Goal: Task Accomplishment & Management: Manage account settings

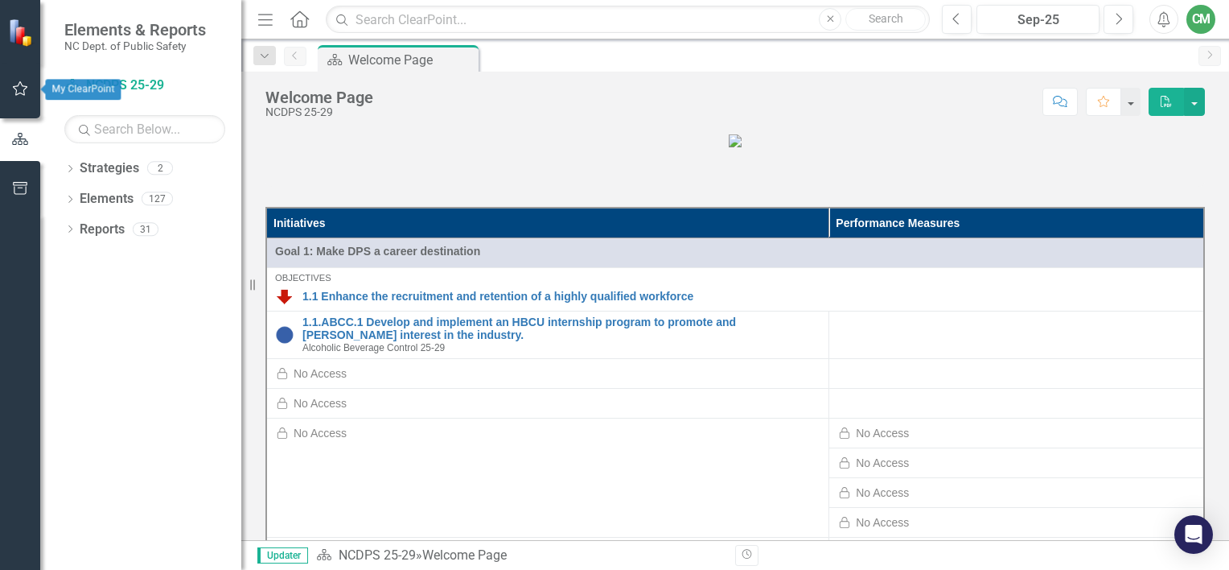
click at [7, 91] on button "button" at bounding box center [20, 89] width 36 height 34
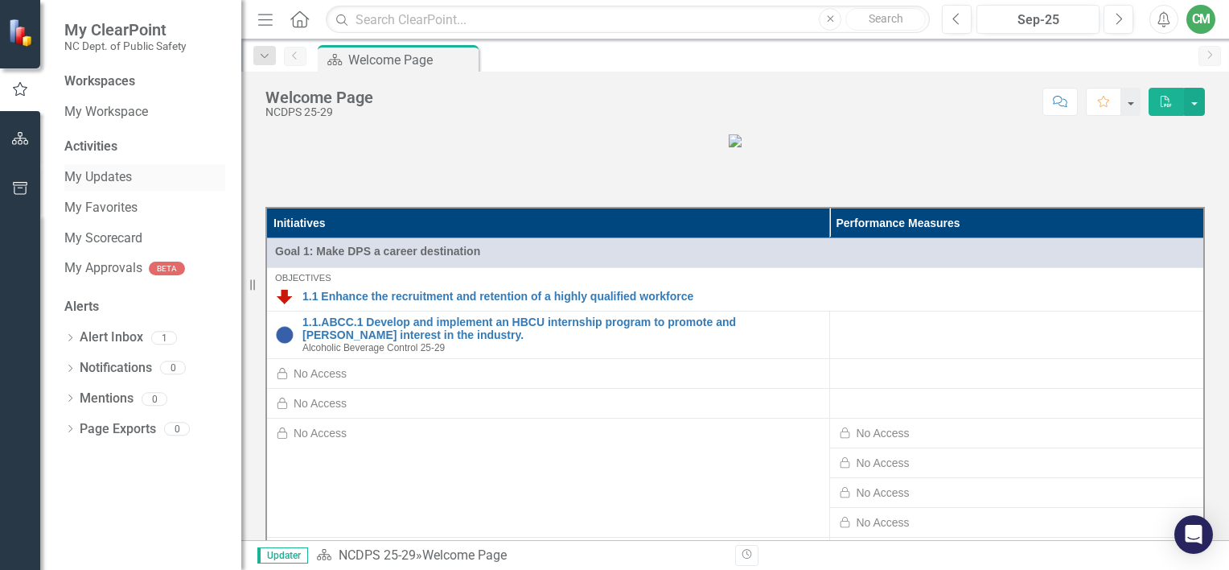
click at [116, 174] on link "My Updates" at bounding box center [144, 177] width 161 height 19
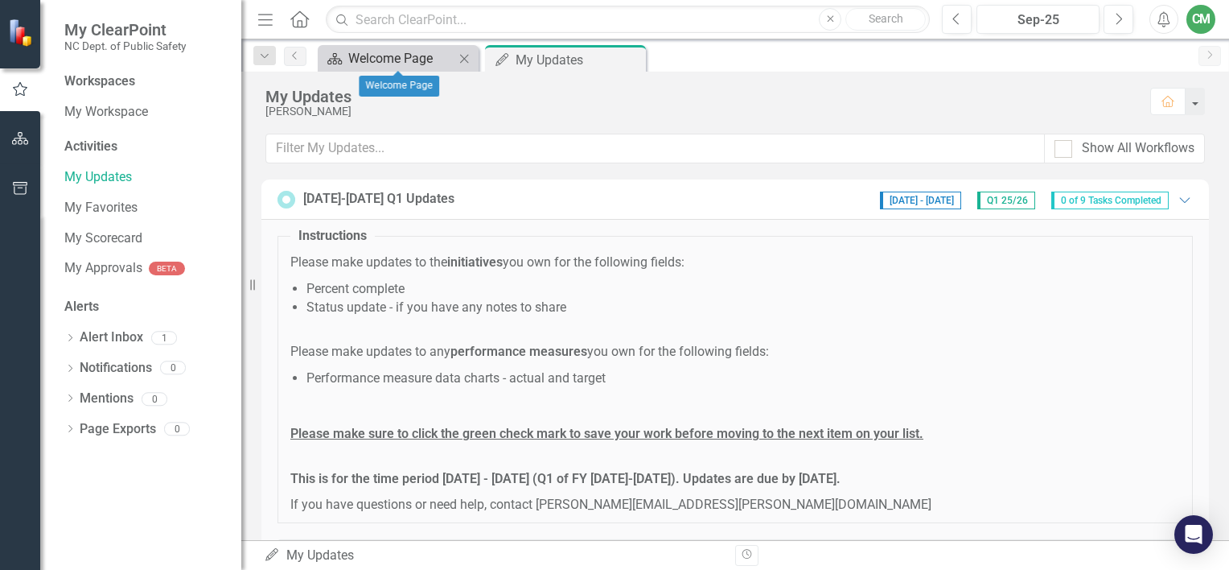
click at [391, 58] on div "Welcome Page" at bounding box center [401, 58] width 106 height 20
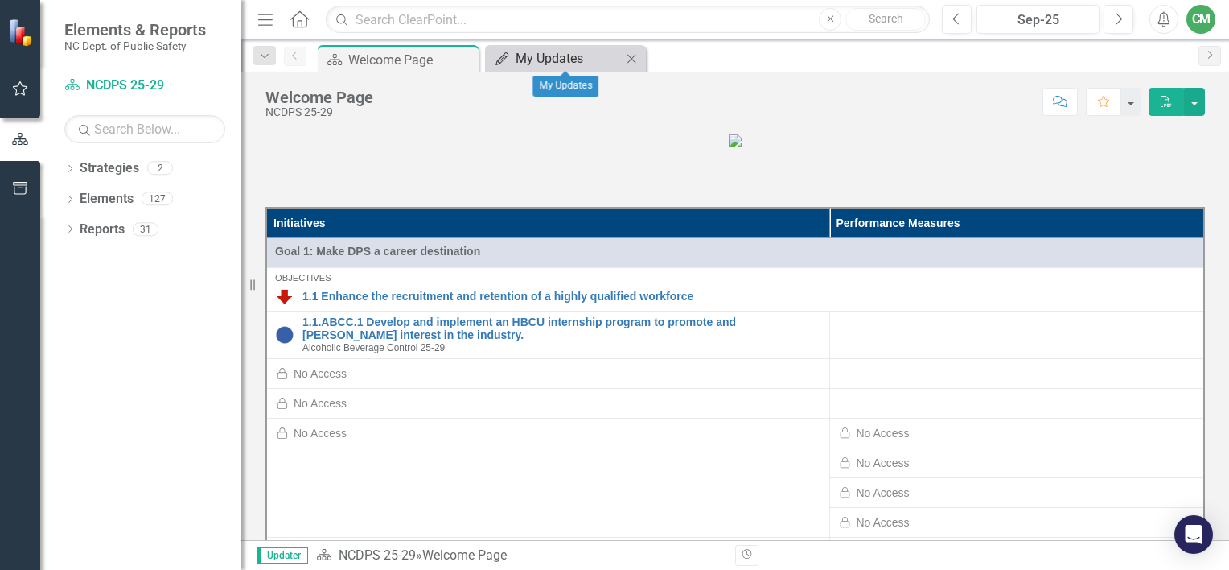
click at [616, 56] on div "My Updates" at bounding box center [569, 58] width 106 height 20
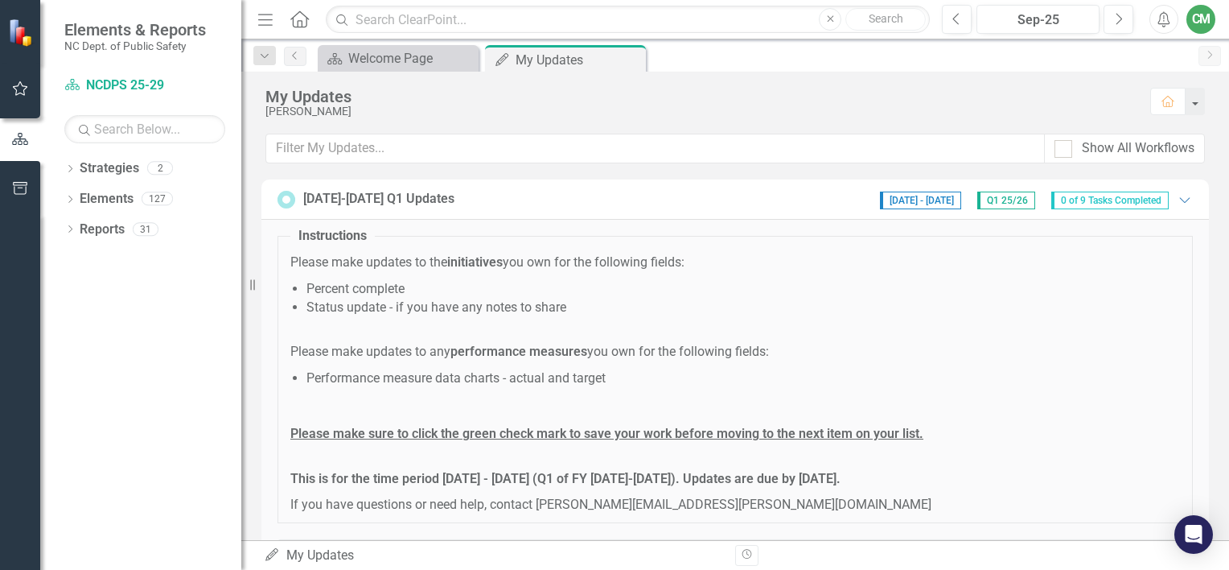
drag, startPoint x: 613, startPoint y: 51, endPoint x: 599, endPoint y: 106, distance: 56.4
click at [0, 0] on icon "Pin" at bounding box center [0, 0] width 0 height 0
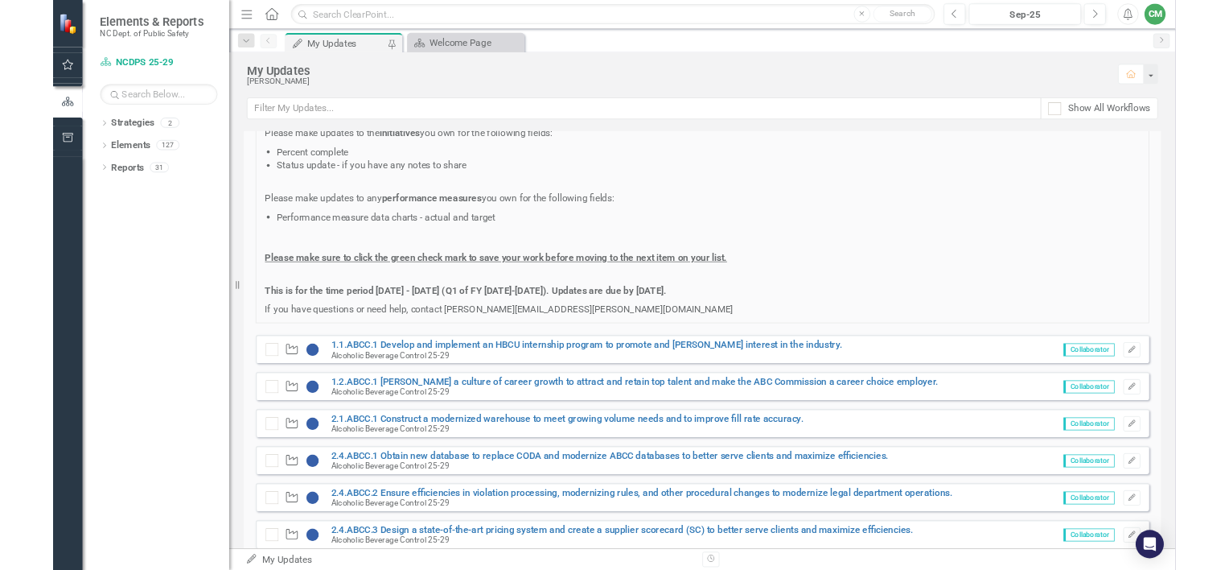
scroll to position [80, 0]
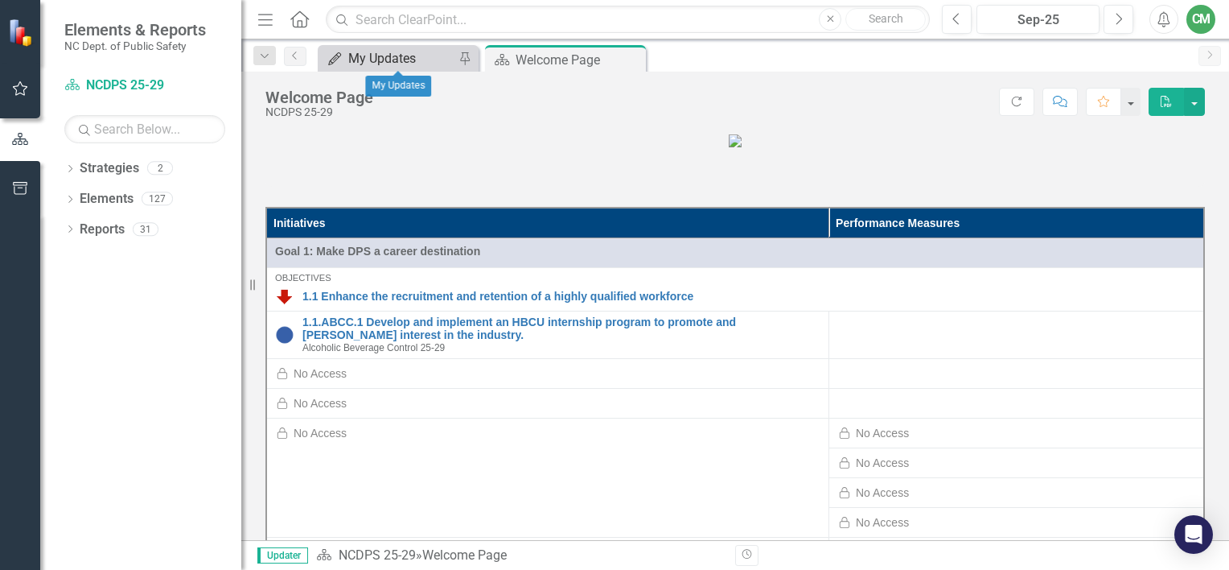
click at [405, 59] on div "My Updates" at bounding box center [401, 58] width 106 height 20
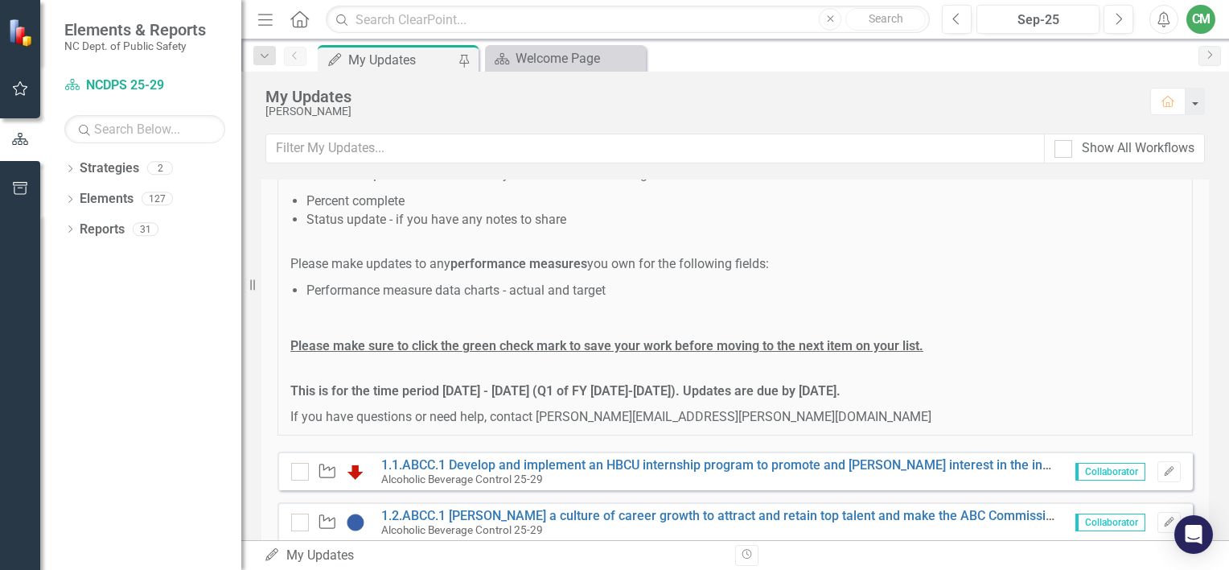
scroll to position [168, 0]
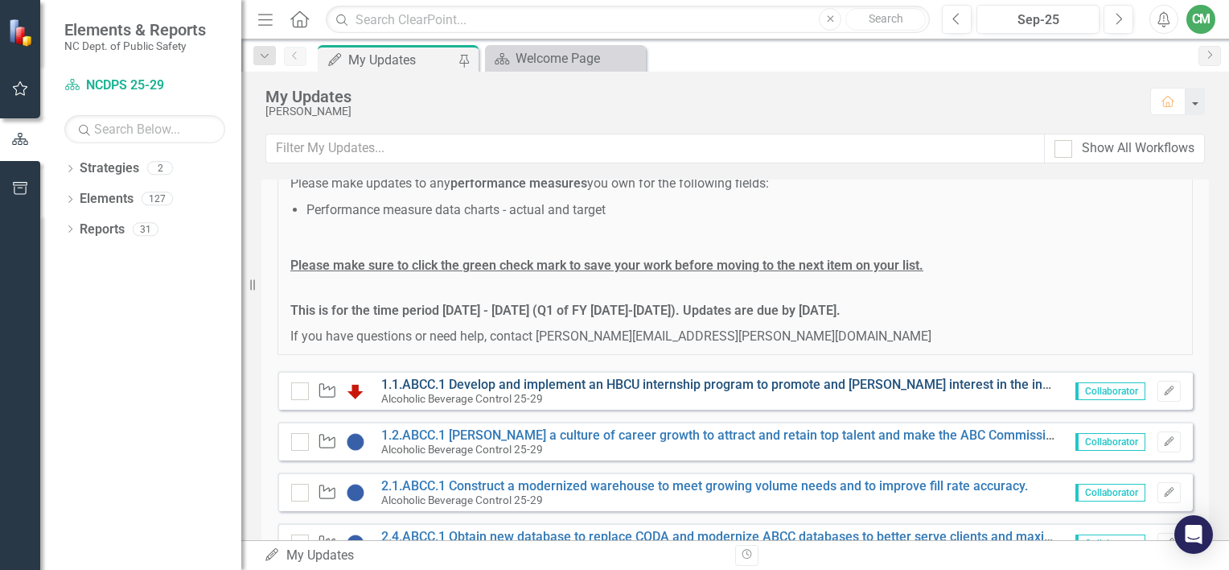
click at [580, 381] on link "1.1.ABCC.1 Develop and implement an HBCU internship program to promote and [PER…" at bounding box center [731, 384] width 700 height 15
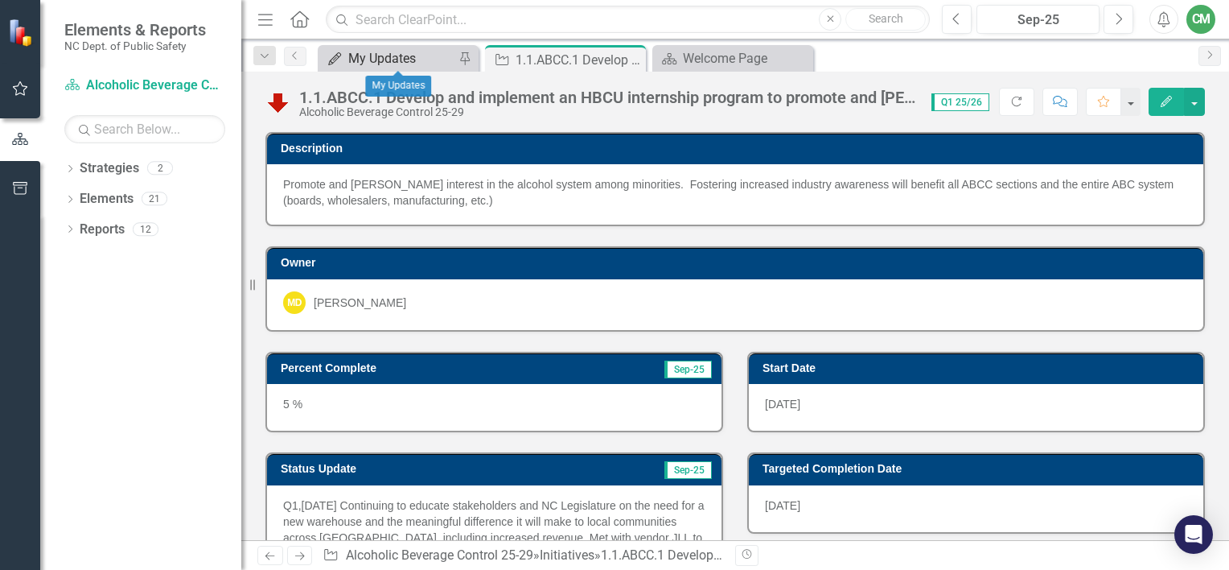
click at [414, 60] on div "My Updates" at bounding box center [401, 58] width 106 height 20
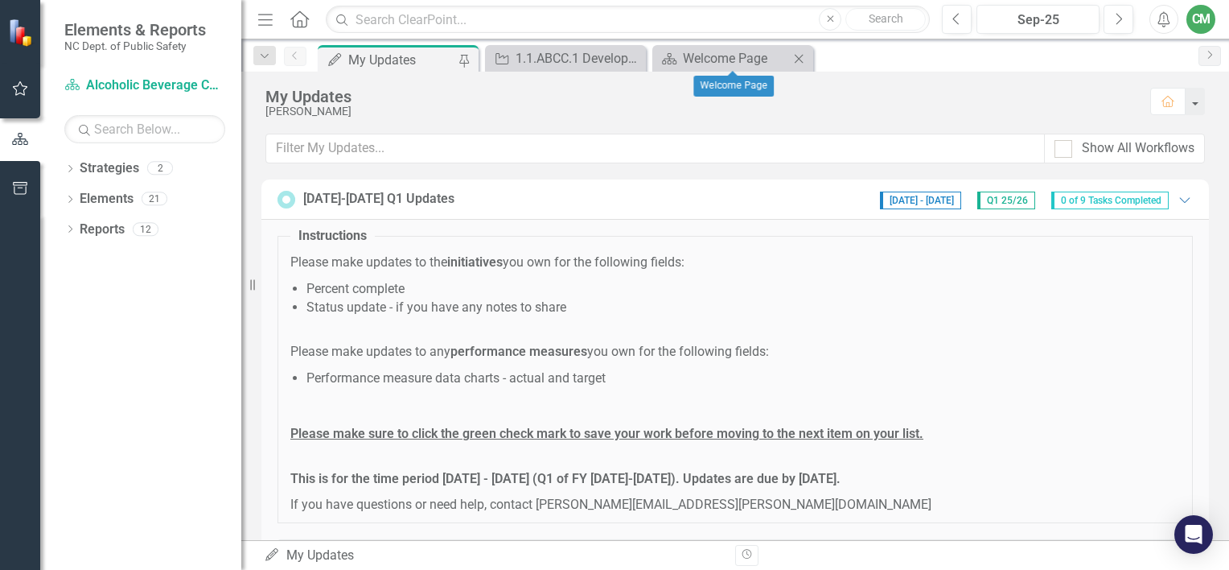
click at [805, 56] on icon "Close" at bounding box center [799, 58] width 16 height 13
click at [127, 88] on link "Strategy Alcoholic Beverage Control 25-29" at bounding box center [144, 85] width 161 height 19
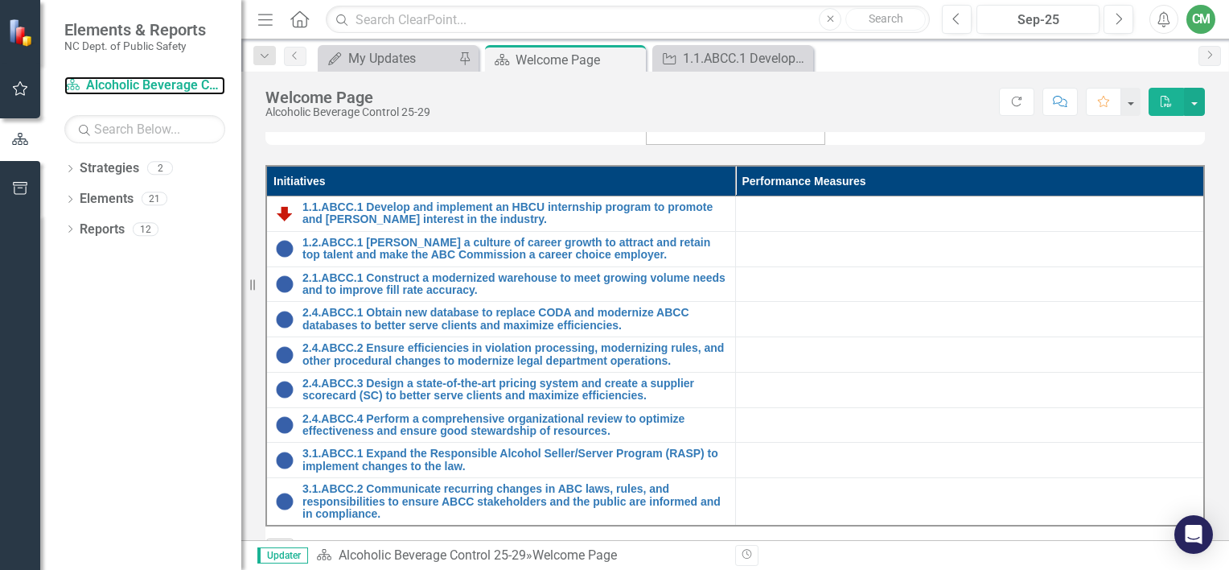
scroll to position [152, 0]
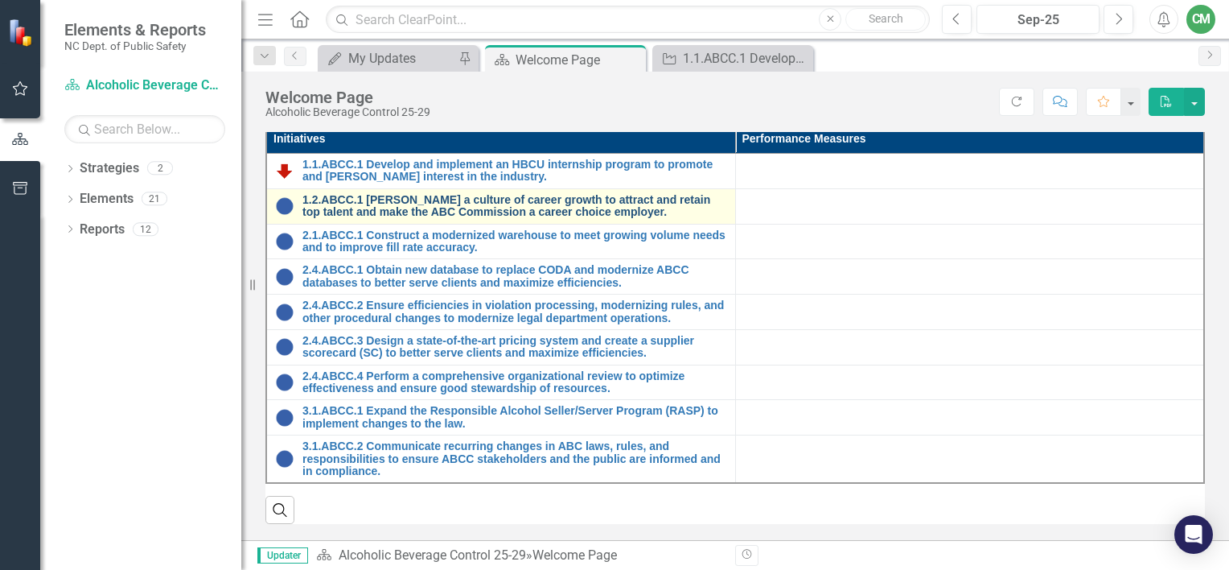
click at [464, 194] on link "1.2.ABCC.1 [PERSON_NAME] a culture of career growth to attract and retain top t…" at bounding box center [514, 206] width 425 height 25
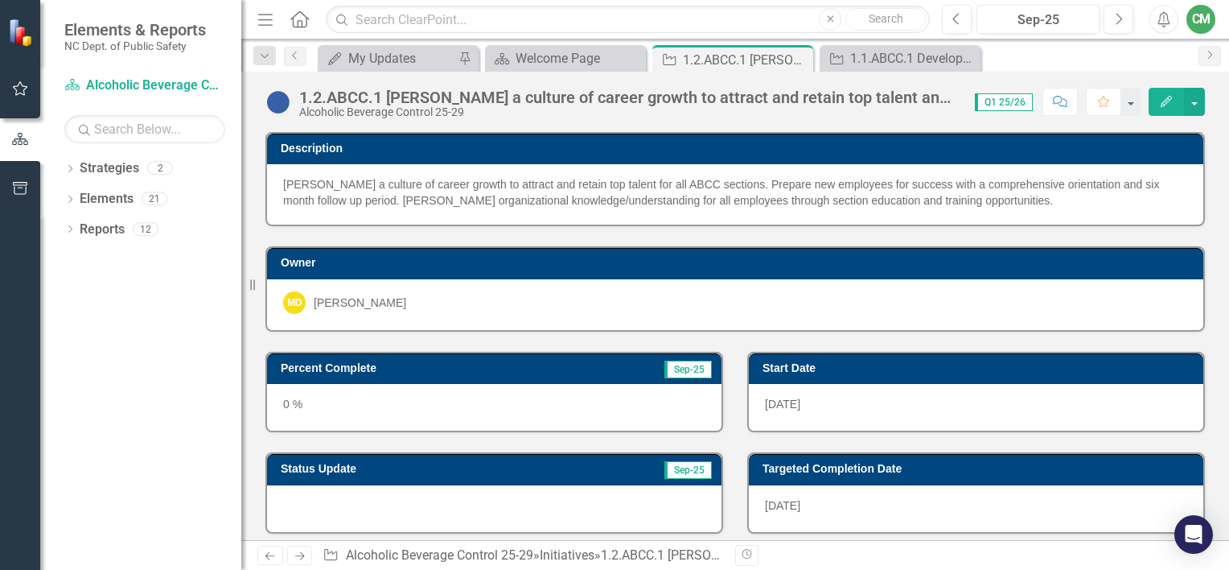
click at [1166, 99] on icon "Edit" at bounding box center [1166, 101] width 14 height 11
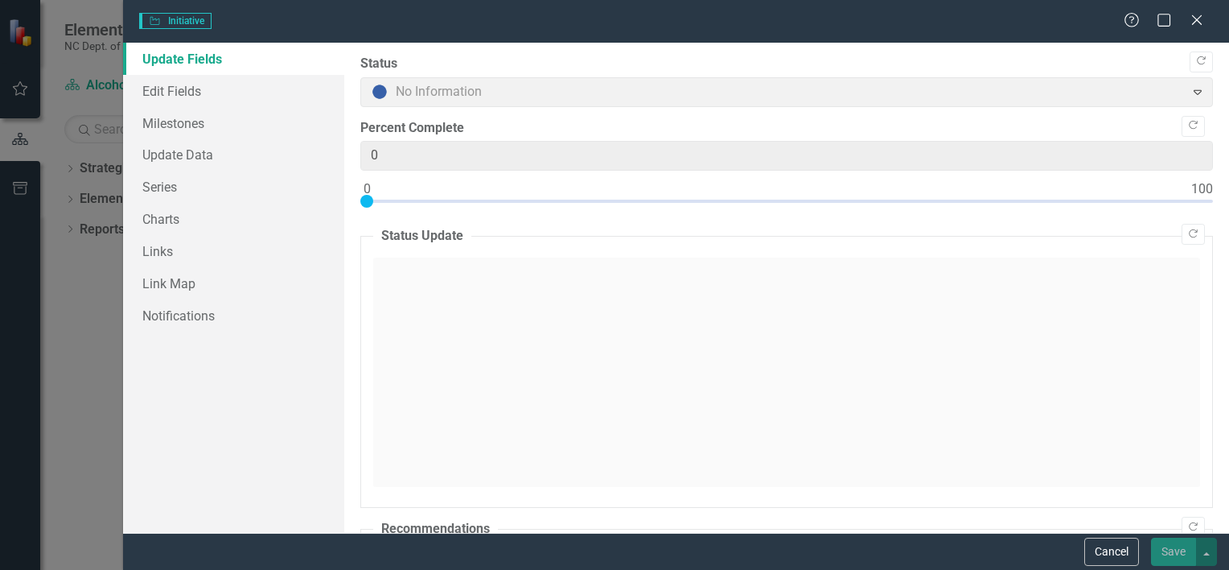
type input "0"
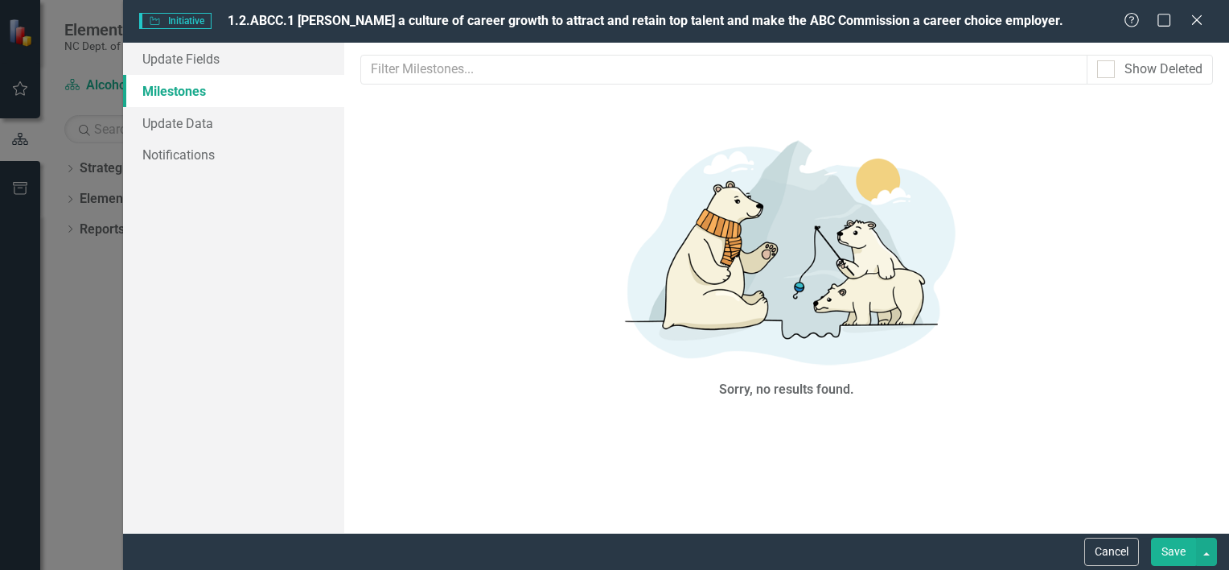
click at [821, 385] on div "Sorry, no results found." at bounding box center [786, 390] width 135 height 19
click at [212, 60] on link "Update Fields" at bounding box center [233, 59] width 221 height 32
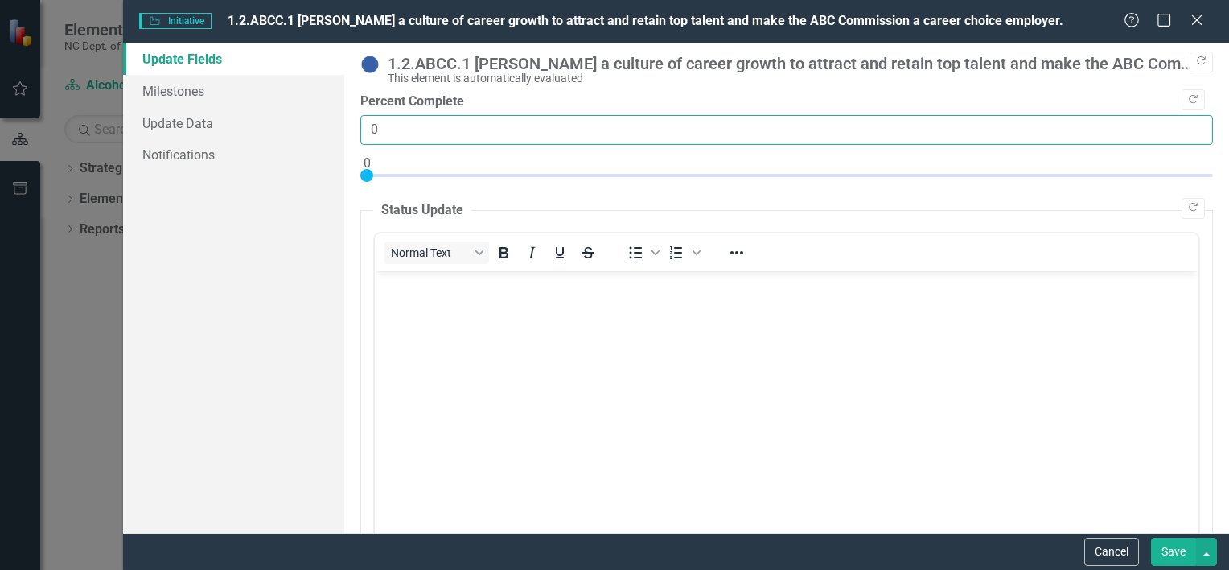
click at [452, 126] on input "0" at bounding box center [786, 130] width 853 height 30
click at [1185, 134] on input "0" at bounding box center [786, 130] width 853 height 30
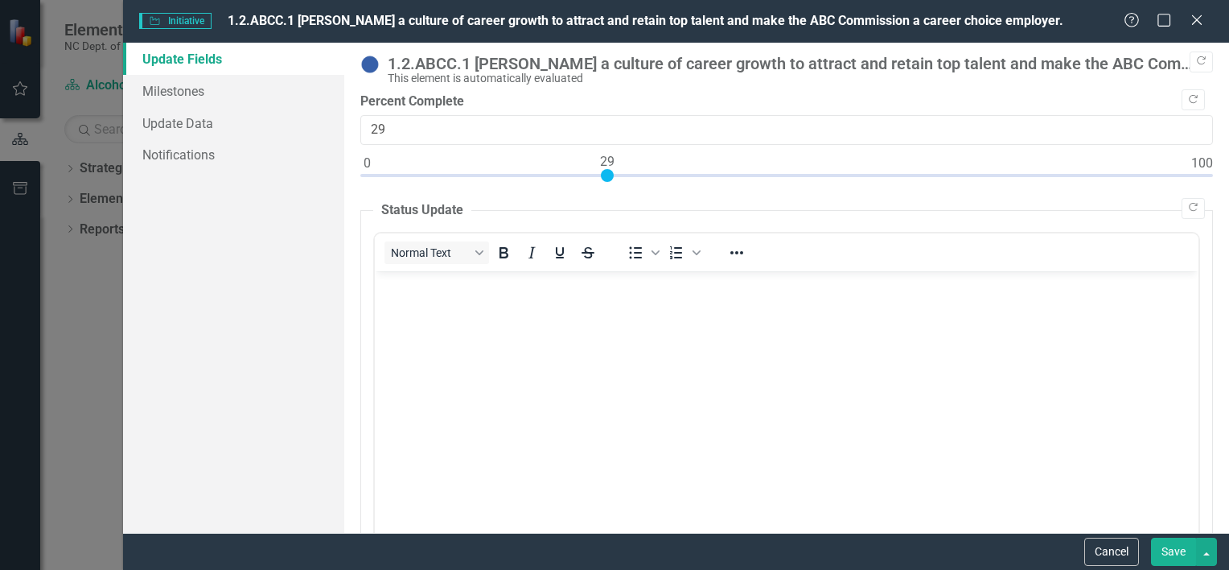
type input "30"
drag, startPoint x: 367, startPoint y: 175, endPoint x: 618, endPoint y: 179, distance: 251.1
click at [618, 179] on div at bounding box center [615, 175] width 13 height 13
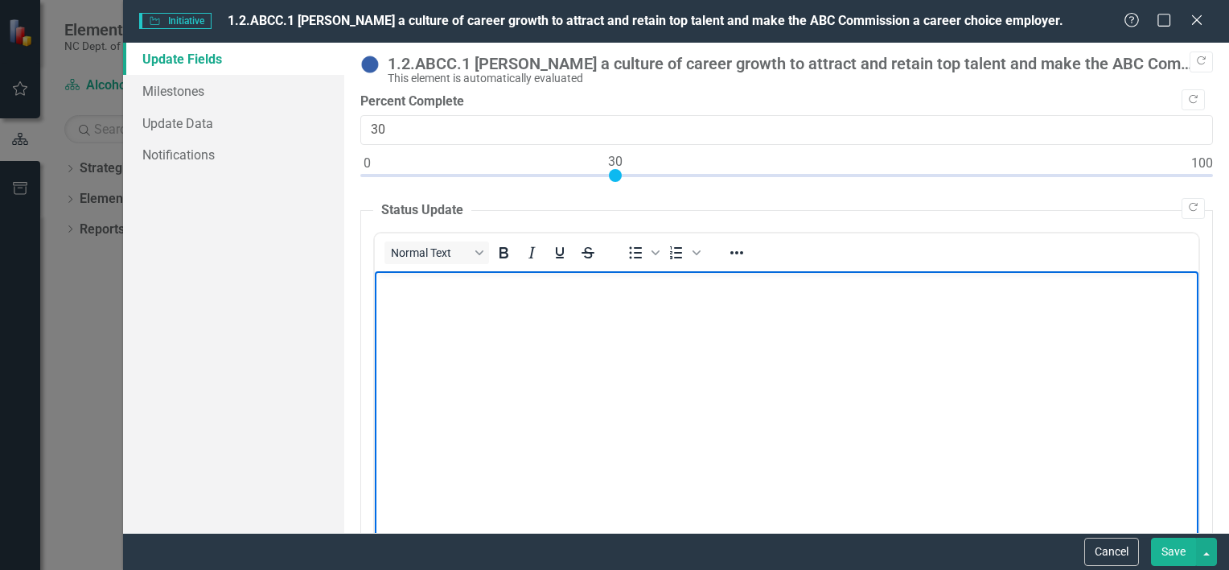
click at [608, 329] on body "Rich Text Area. Press ALT-0 for help." at bounding box center [786, 390] width 824 height 241
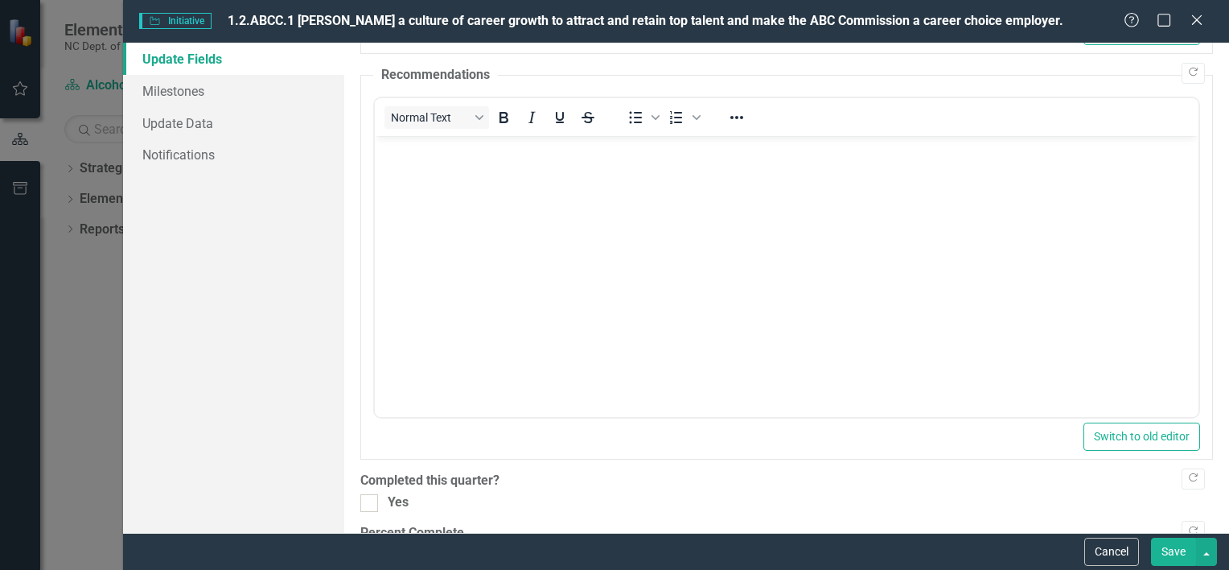
scroll to position [644, 0]
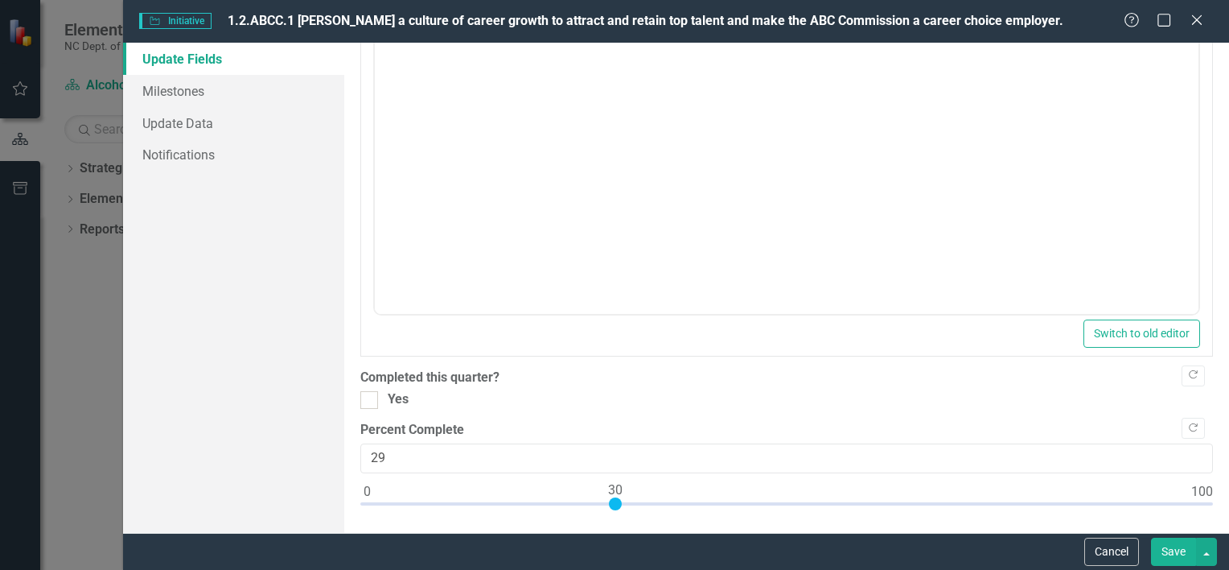
type input "30"
drag, startPoint x: 370, startPoint y: 498, endPoint x: 619, endPoint y: 504, distance: 248.7
click at [619, 504] on div at bounding box center [615, 503] width 13 height 13
click at [1180, 553] on button "Save" at bounding box center [1173, 551] width 45 height 28
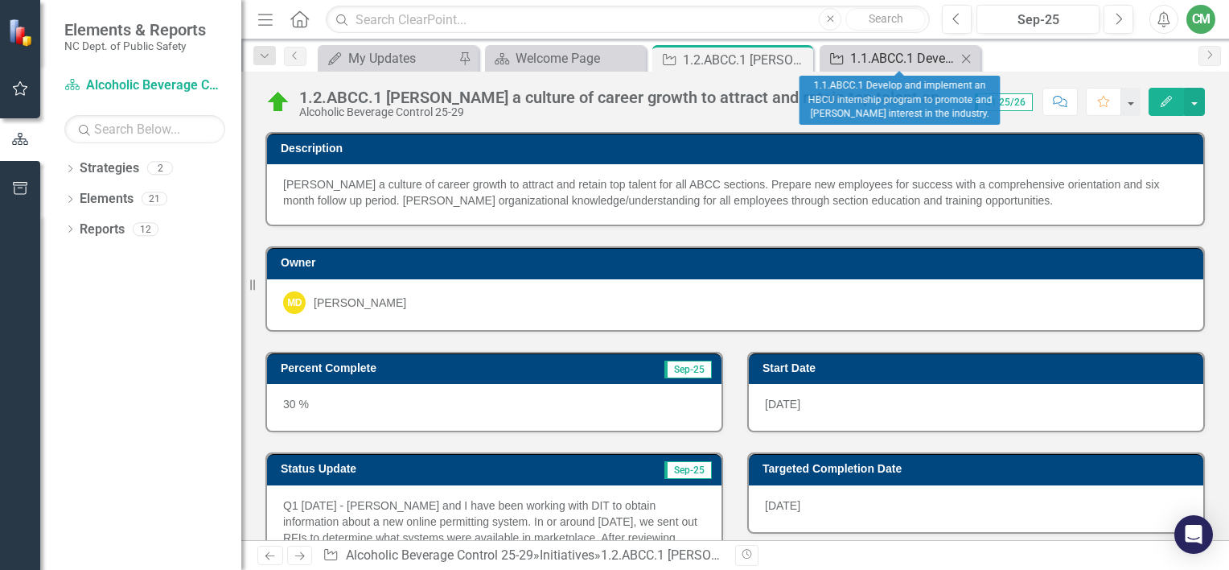
click at [888, 56] on div "1.1.ABCC.1 Develop and implement an HBCU internship program to promote and [PER…" at bounding box center [903, 58] width 106 height 20
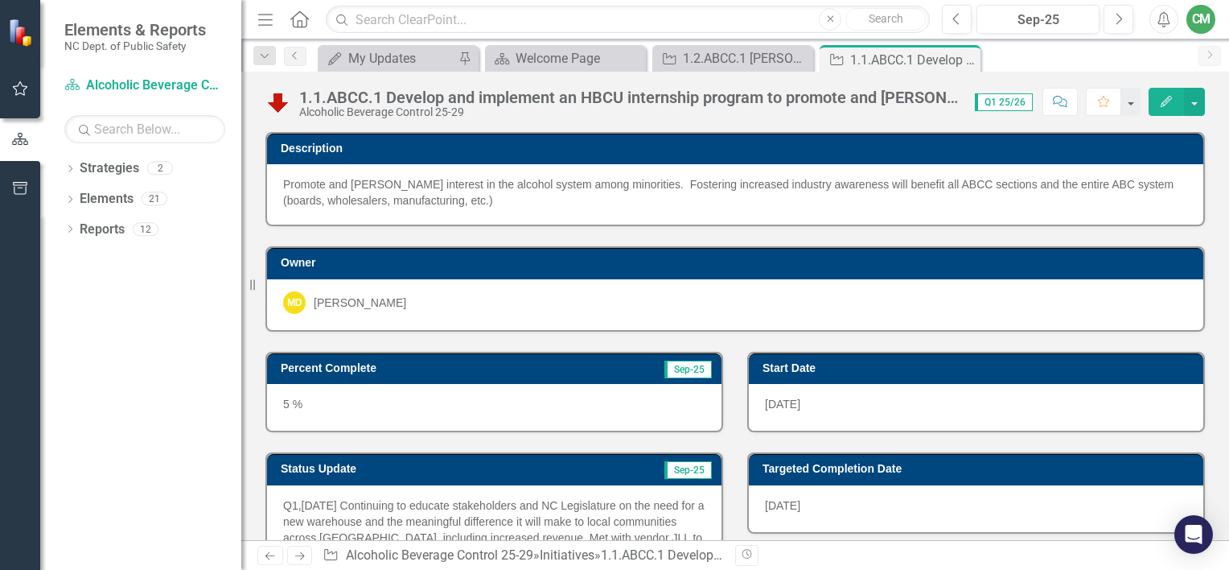
click at [1174, 102] on icon "Edit" at bounding box center [1166, 101] width 14 height 11
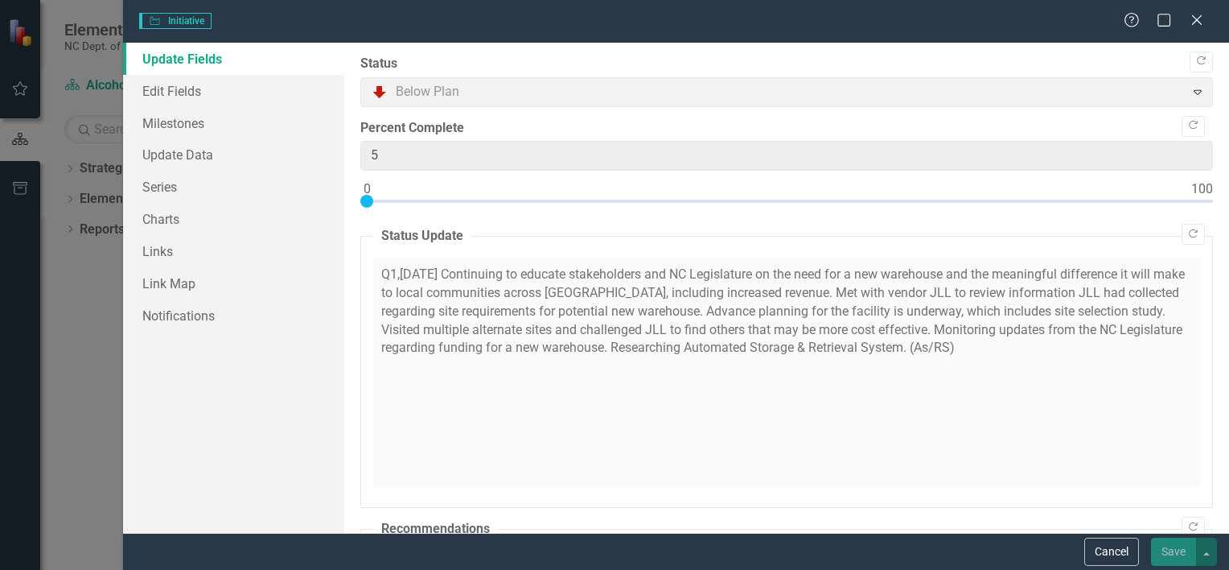
type input "5"
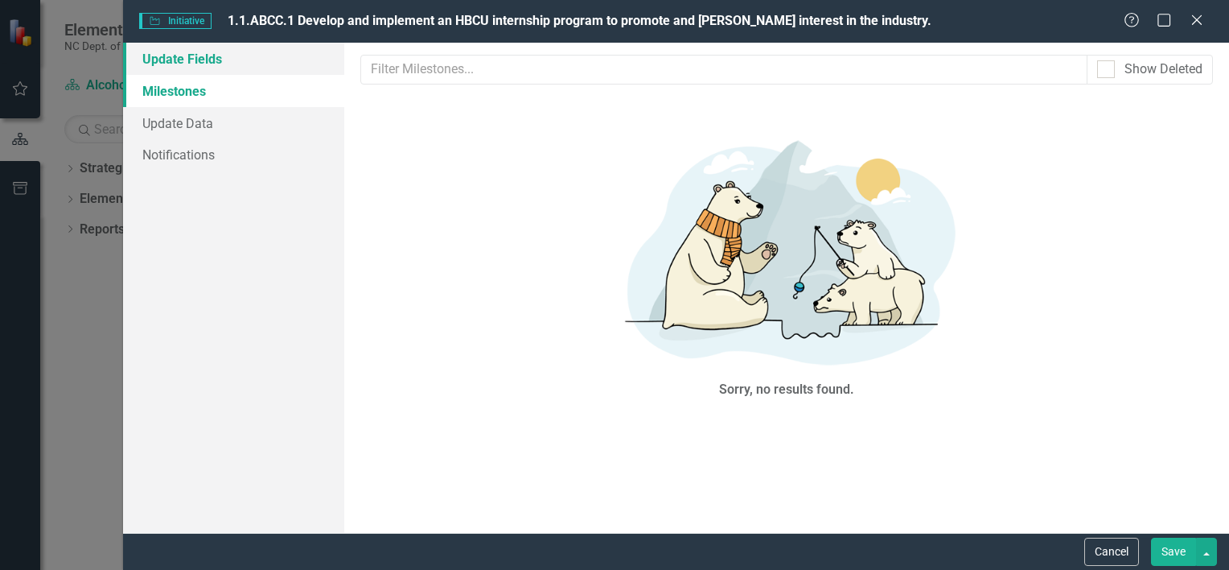
click at [191, 54] on link "Update Fields" at bounding box center [233, 59] width 221 height 32
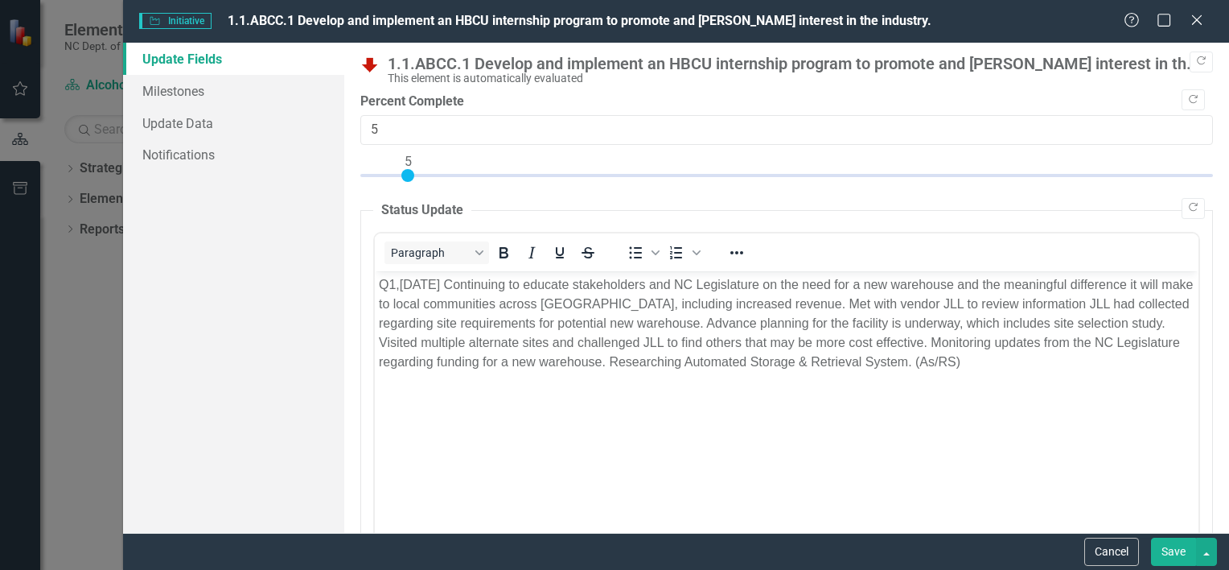
click at [397, 285] on p "Q1,[DATE] Continuing to educate stakeholders and NC Legislature on the need for…" at bounding box center [786, 322] width 816 height 97
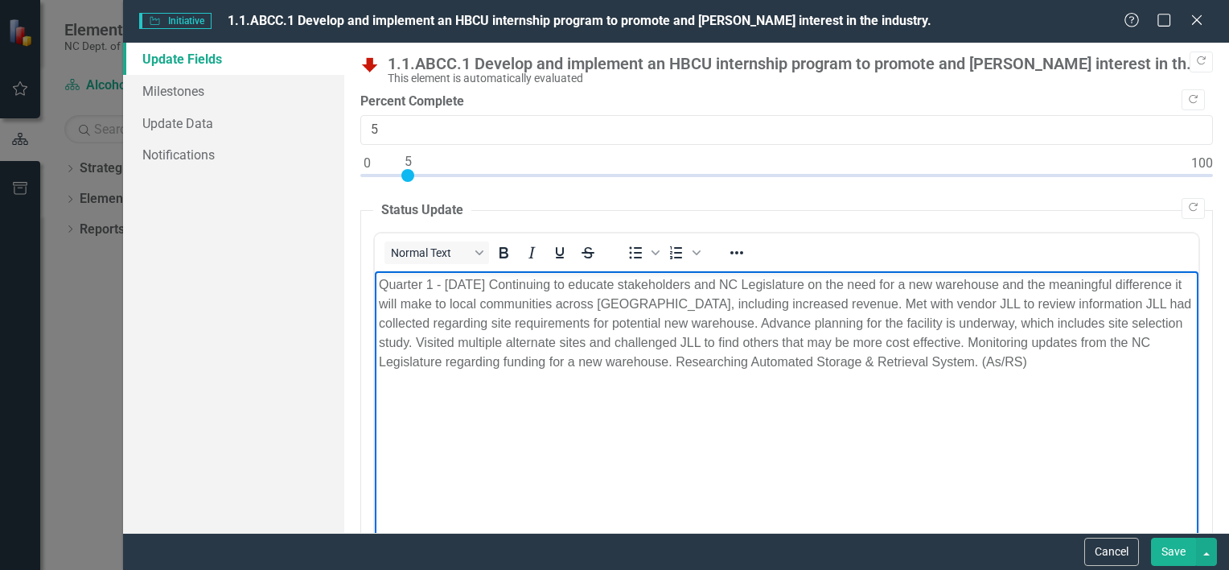
drag, startPoint x: 505, startPoint y: 434, endPoint x: 587, endPoint y: 451, distance: 83.8
click at [505, 434] on body "Quarter 1 - 09.26.25 Continuing to educate stakeholders and NC Legislature on t…" at bounding box center [786, 390] width 824 height 241
click at [492, 282] on p "Quarter 1 - 09.26.25 Continuing to educate stakeholders and NC Legislature on t…" at bounding box center [786, 322] width 816 height 97
click at [444, 286] on p "Quarter 1 - 09.26.25 Continuing to educate stakeholders and NC Legislature on t…" at bounding box center [786, 322] width 816 height 97
click at [493, 280] on p "Quarter 1 - 09.26.25 Continuing to educate stakeholders and NC Legislature on t…" at bounding box center [786, 322] width 816 height 97
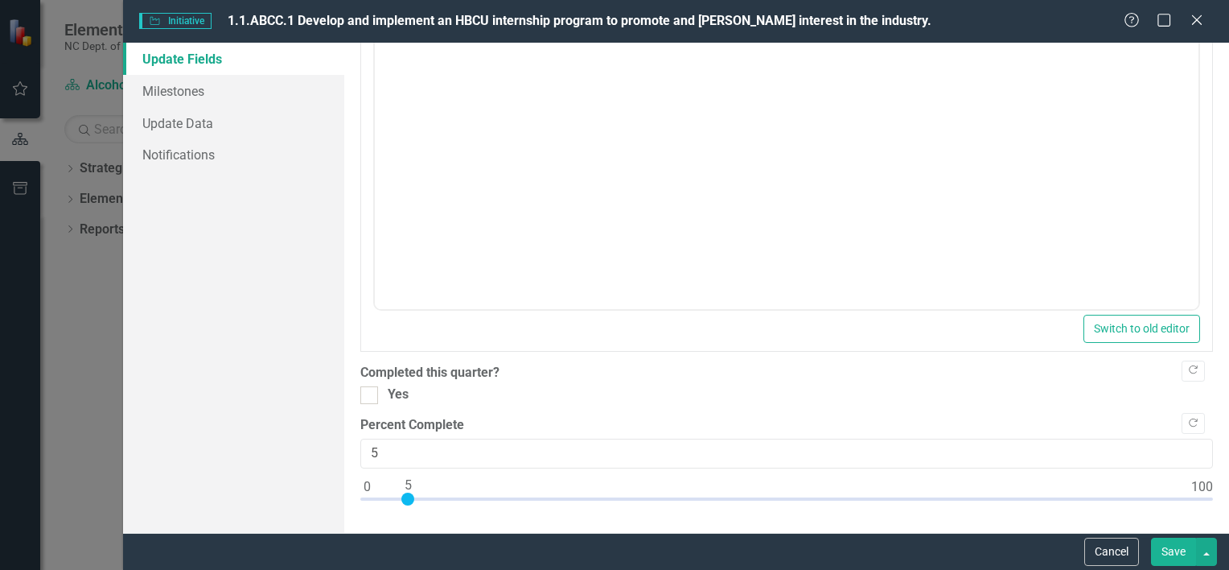
scroll to position [650, 0]
click at [1178, 548] on button "Save" at bounding box center [1173, 551] width 45 height 28
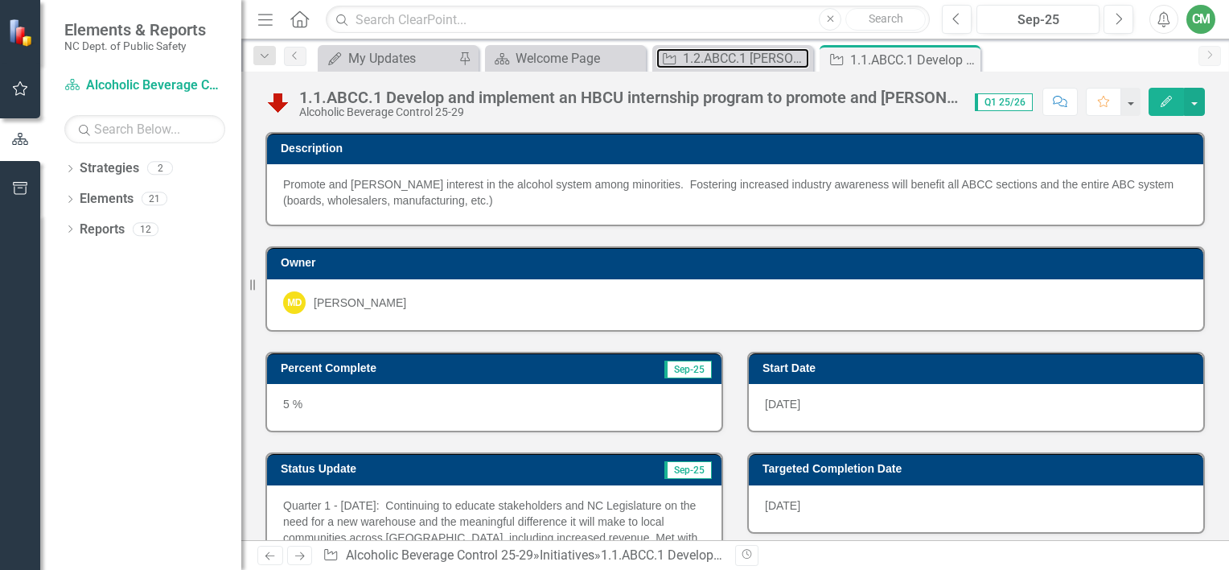
drag, startPoint x: 761, startPoint y: 57, endPoint x: 994, endPoint y: 63, distance: 233.4
click at [994, 63] on div "My Updates My Updates Pin Strategy Welcome Page Close Initiative 1.2.ABCC.1 Fos…" at bounding box center [753, 58] width 876 height 26
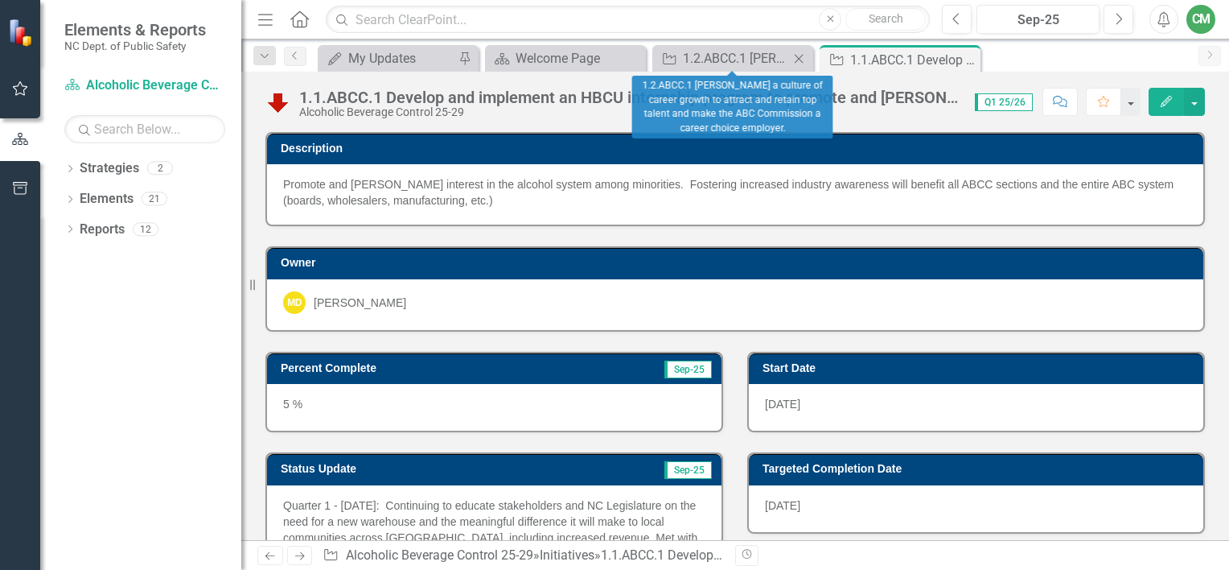
click at [801, 57] on icon "Close" at bounding box center [799, 58] width 16 height 13
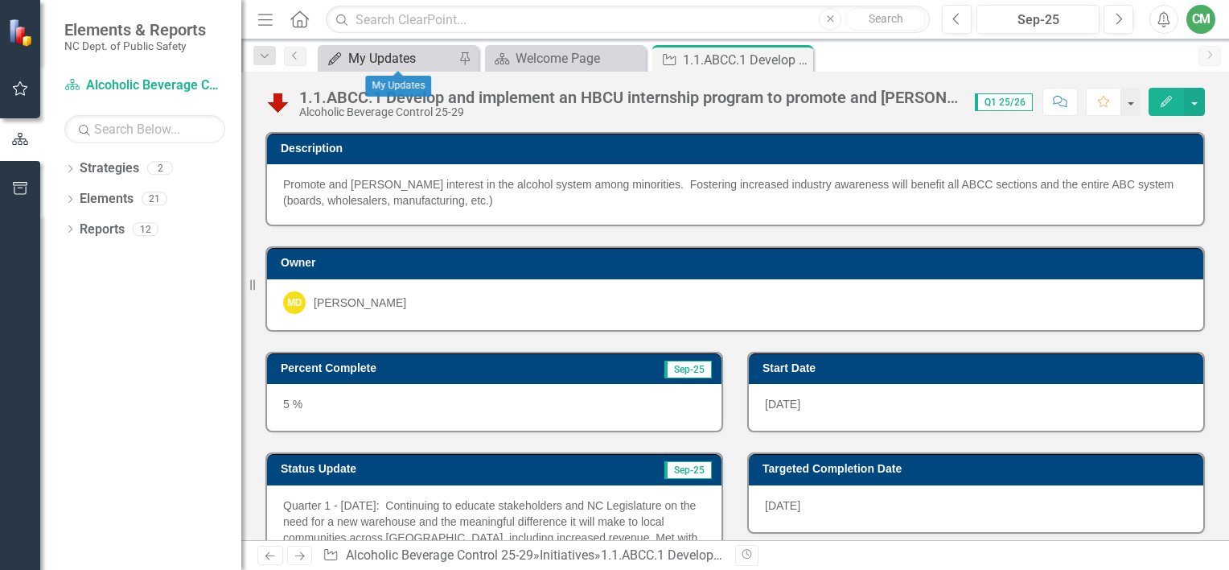
click at [365, 59] on div "My Updates" at bounding box center [401, 58] width 106 height 20
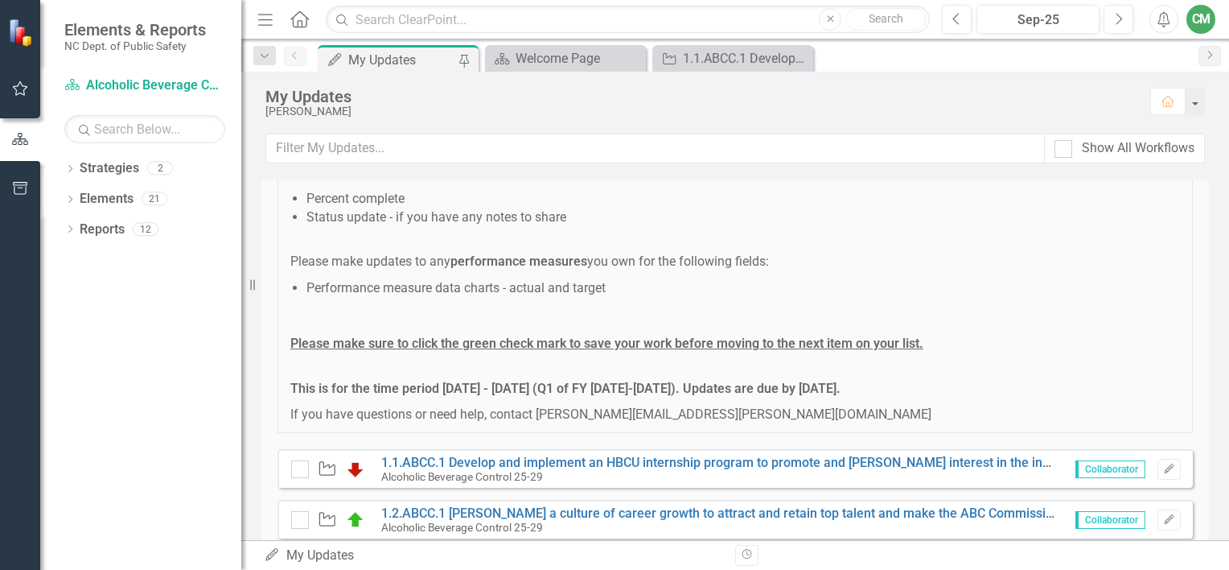
scroll to position [88, 0]
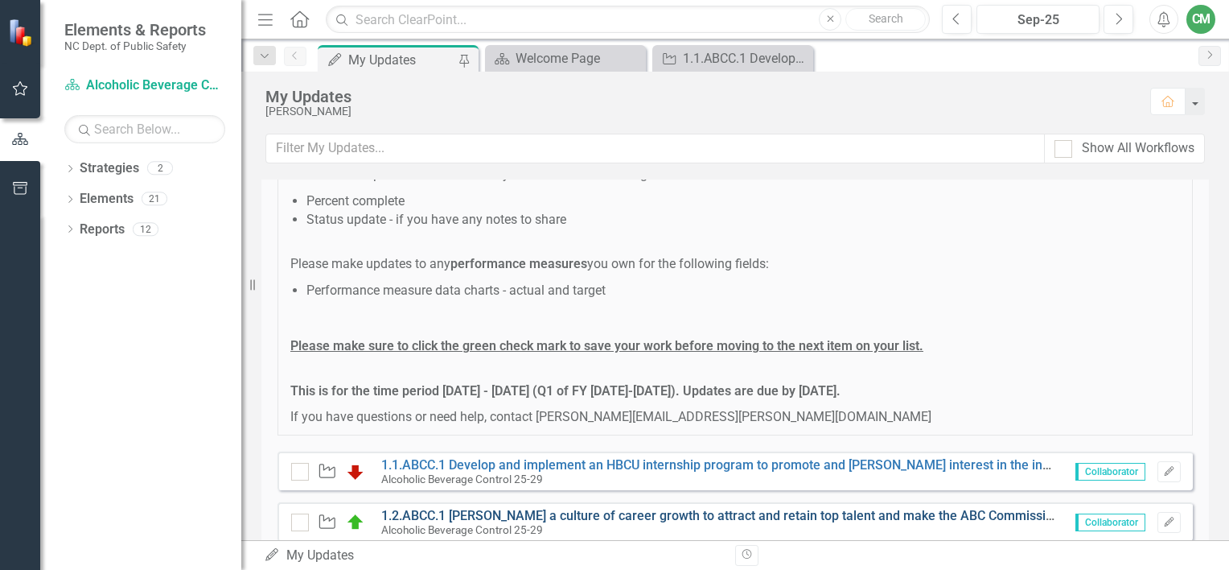
click at [438, 515] on link "1.2.ABCC.1 [PERSON_NAME] a culture of career growth to attract and retain top t…" at bounding box center [797, 515] width 832 height 15
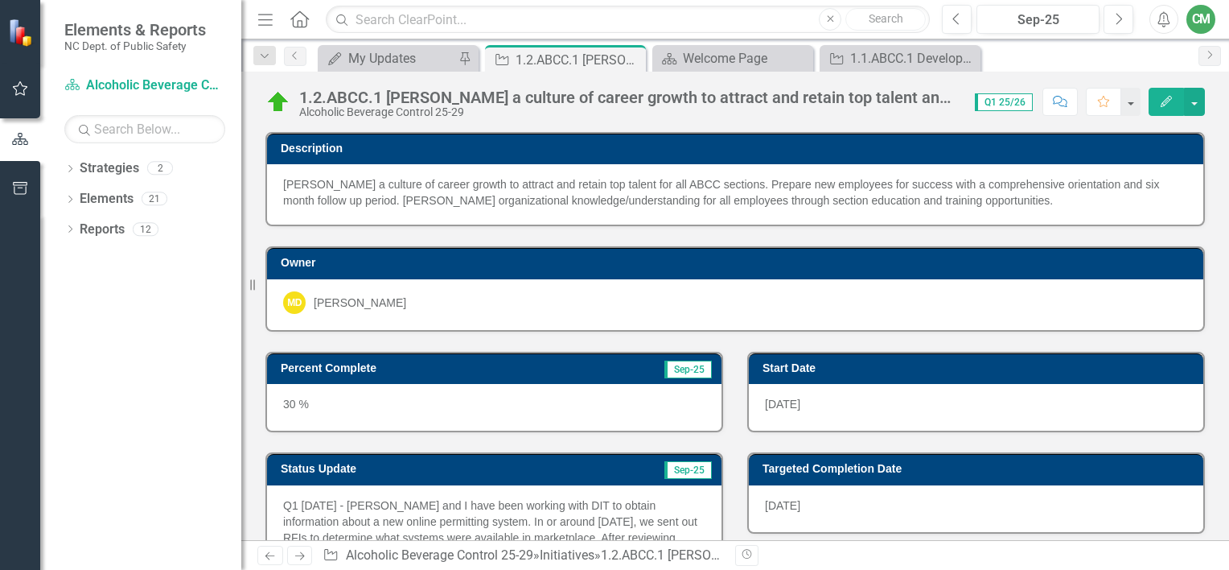
click at [1162, 100] on icon "Edit" at bounding box center [1166, 101] width 14 height 11
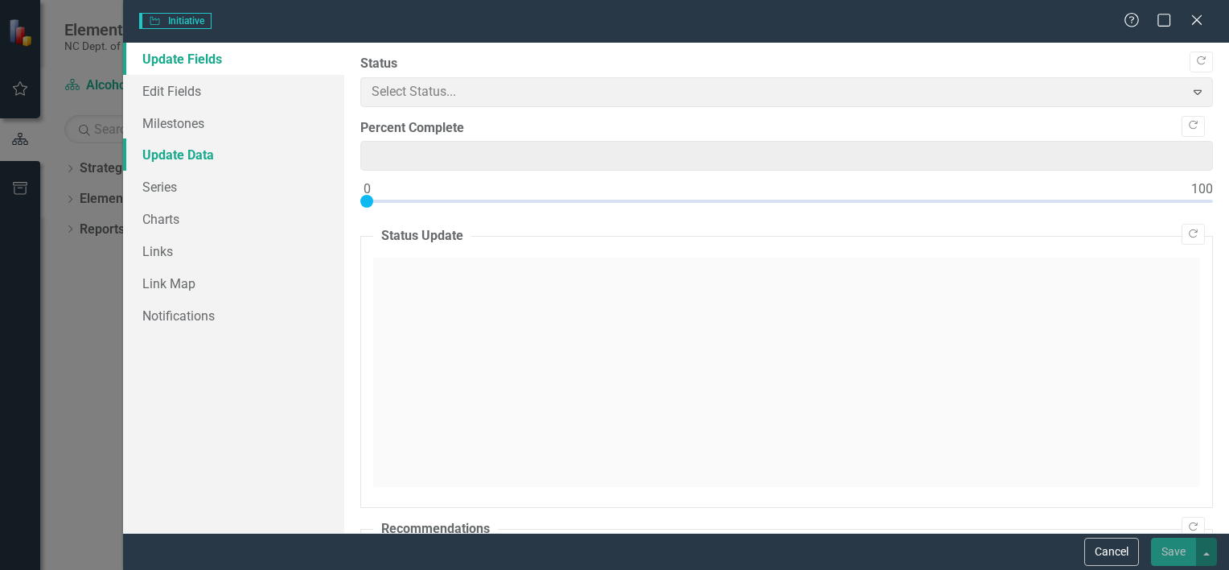
type input "30"
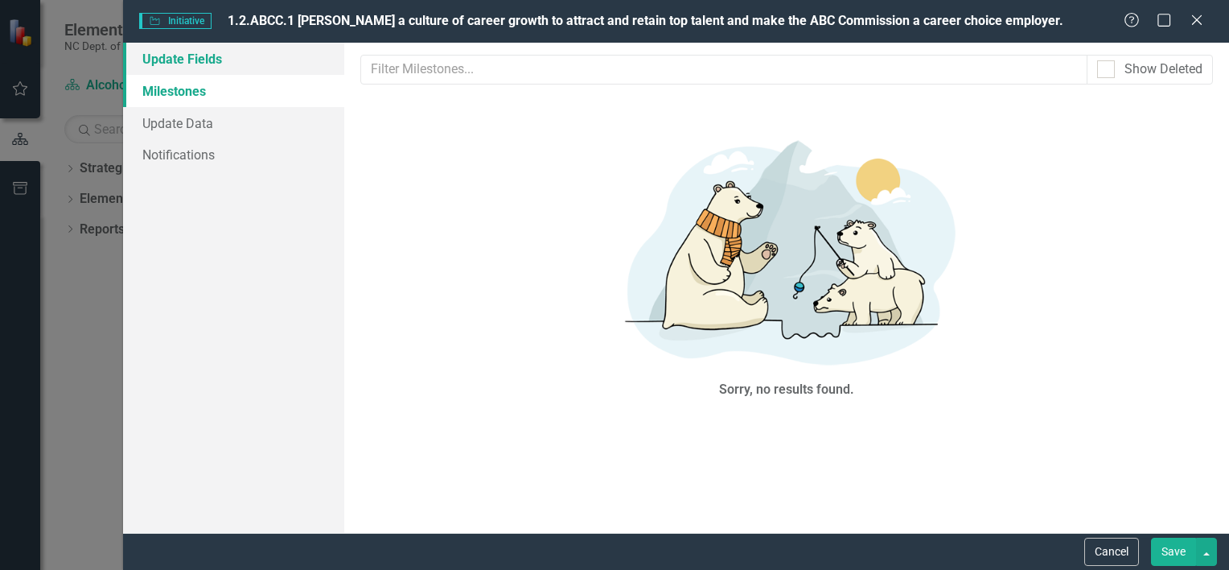
click at [177, 56] on link "Update Fields" at bounding box center [233, 59] width 221 height 32
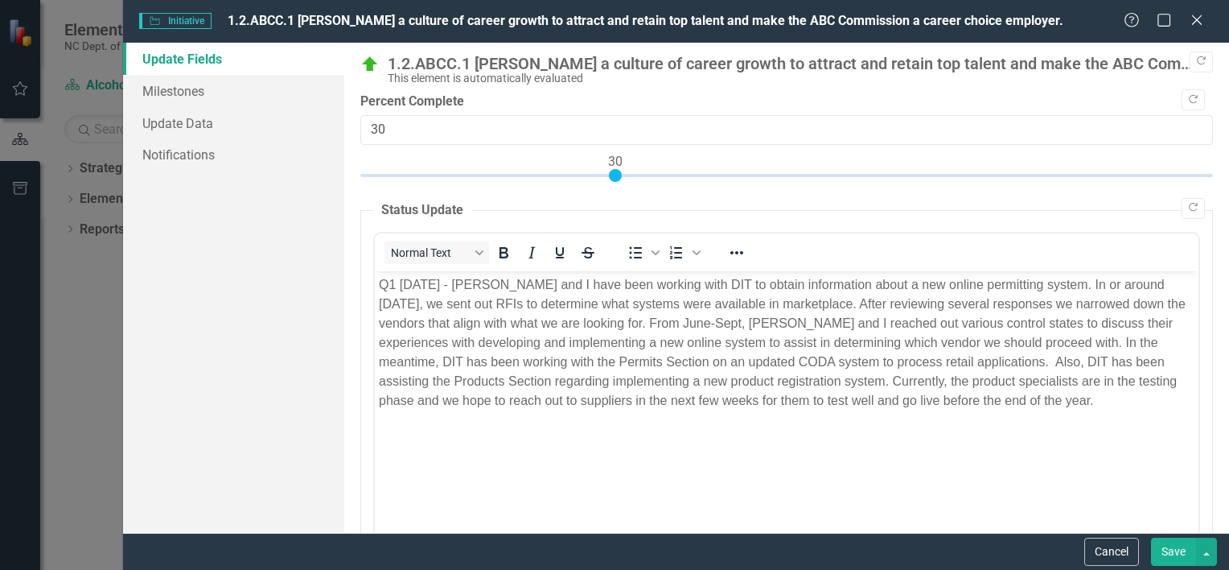
click at [390, 282] on p "Q1 [DATE] - [PERSON_NAME] and I have been working with DIT to obtain informatio…" at bounding box center [786, 341] width 816 height 135
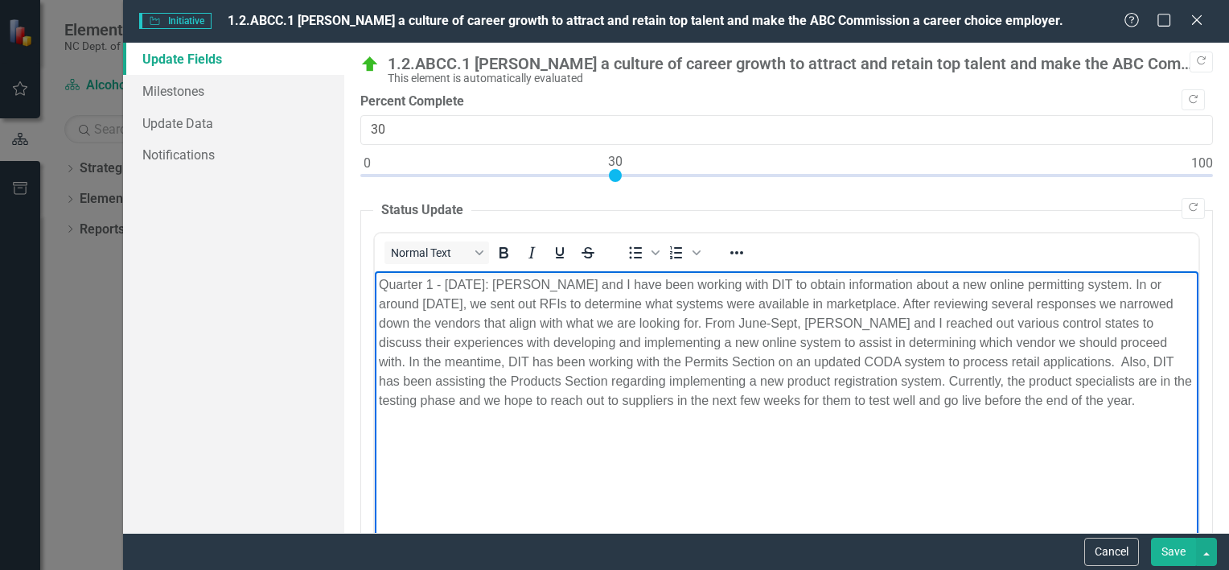
click at [566, 282] on p "Quarter 1 - 9/26/2025: Mike and I have been working with DIT to obtain informat…" at bounding box center [786, 341] width 816 height 135
drag, startPoint x: 566, startPoint y: 328, endPoint x: 574, endPoint y: 328, distance: 8.8
click at [567, 328] on p "Quarter 1 - 9/26/2025: Mike and Missy have been working with DIT to obtain info…" at bounding box center [786, 341] width 816 height 135
click at [1174, 550] on button "Save" at bounding box center [1173, 551] width 45 height 28
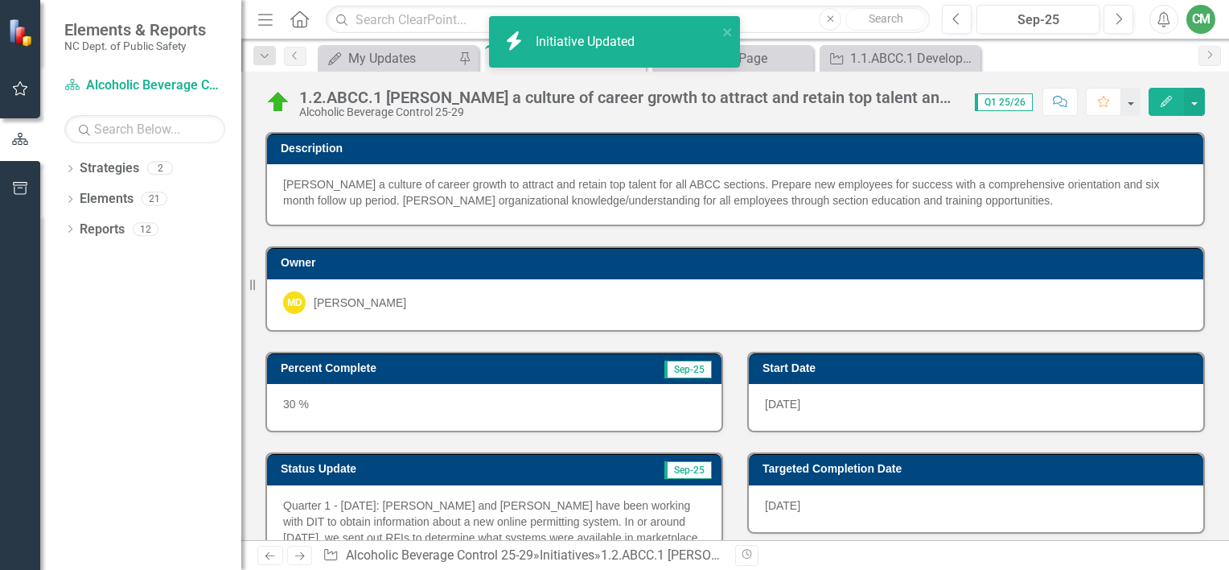
click at [332, 399] on div "30 %" at bounding box center [494, 407] width 455 height 47
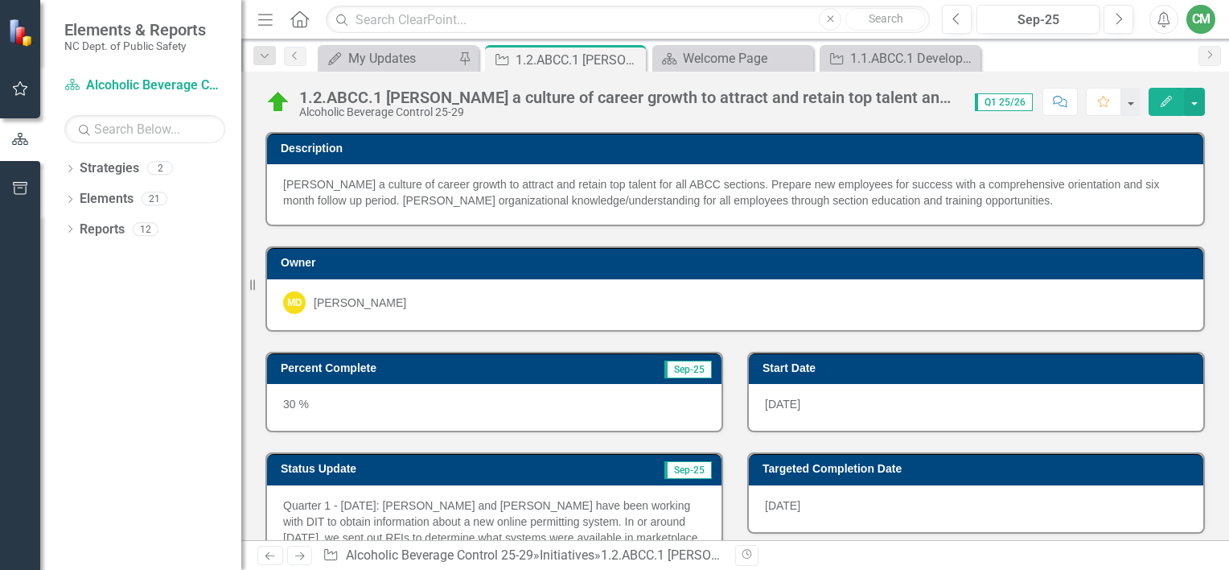
click at [1169, 103] on icon "Edit" at bounding box center [1166, 101] width 14 height 11
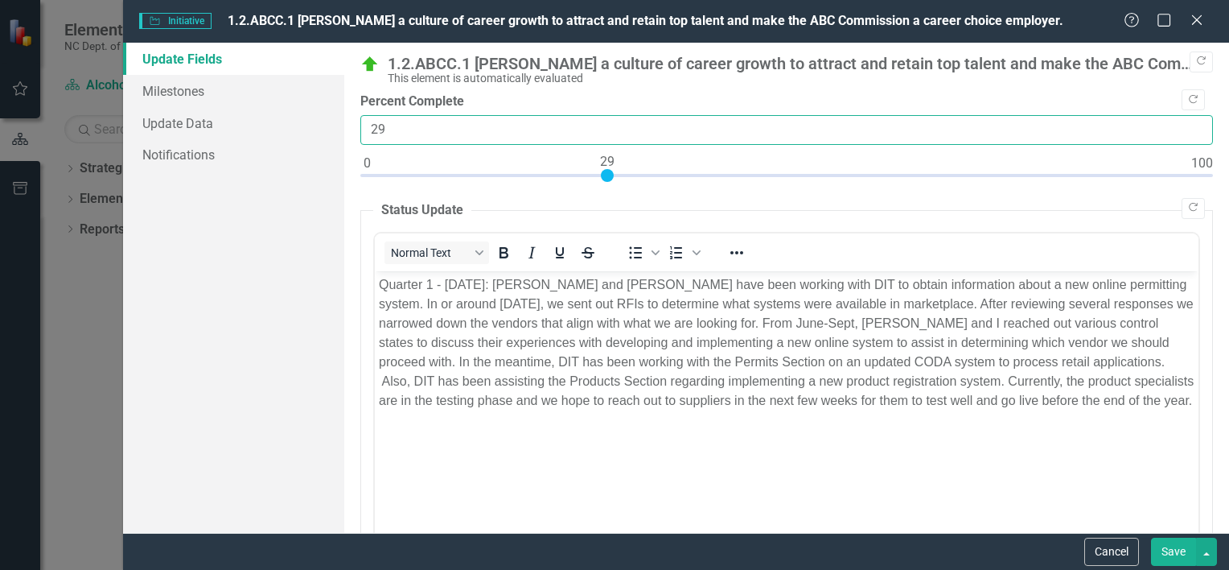
click at [1184, 133] on input "29" at bounding box center [786, 130] width 853 height 30
click at [1184, 133] on input "28" at bounding box center [786, 130] width 853 height 30
click at [1184, 133] on input "27" at bounding box center [786, 130] width 853 height 30
click at [1184, 127] on input "28" at bounding box center [786, 130] width 853 height 30
click at [1184, 127] on input "29" at bounding box center [786, 130] width 853 height 30
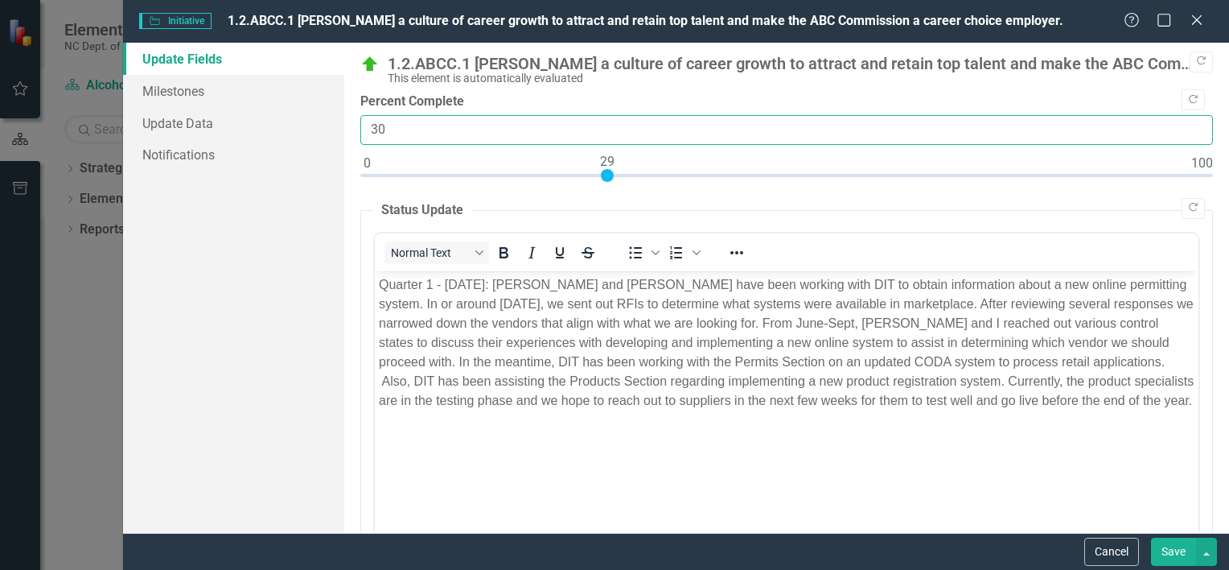
click at [1184, 127] on input "30" at bounding box center [786, 130] width 853 height 30
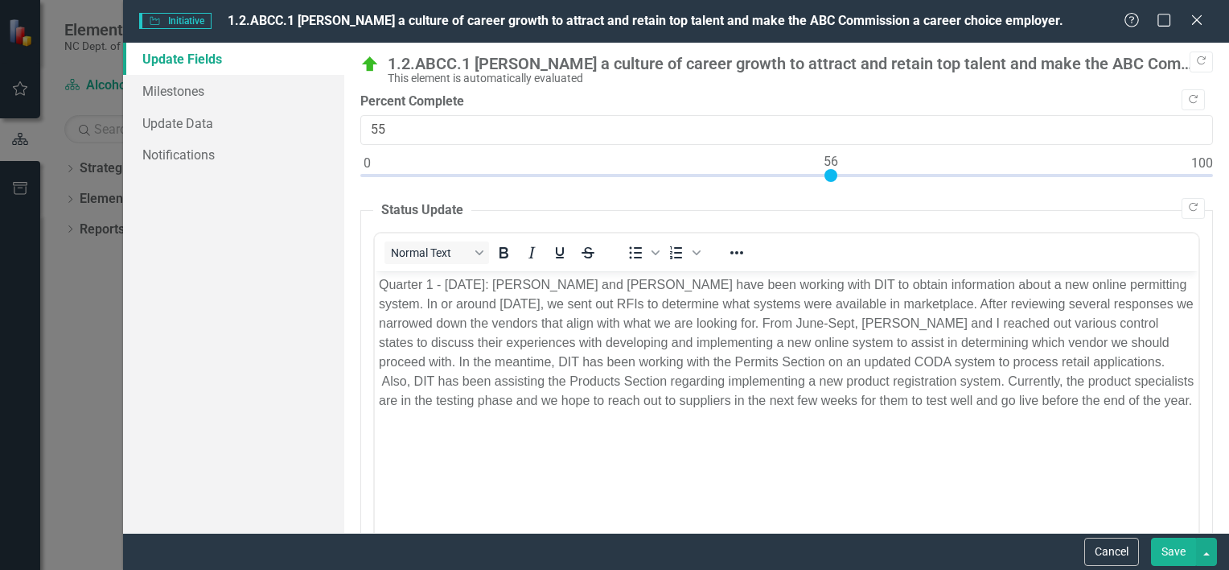
type input "56"
drag, startPoint x: 611, startPoint y: 170, endPoint x: 825, endPoint y: 171, distance: 213.2
click at [825, 171] on div at bounding box center [831, 175] width 13 height 13
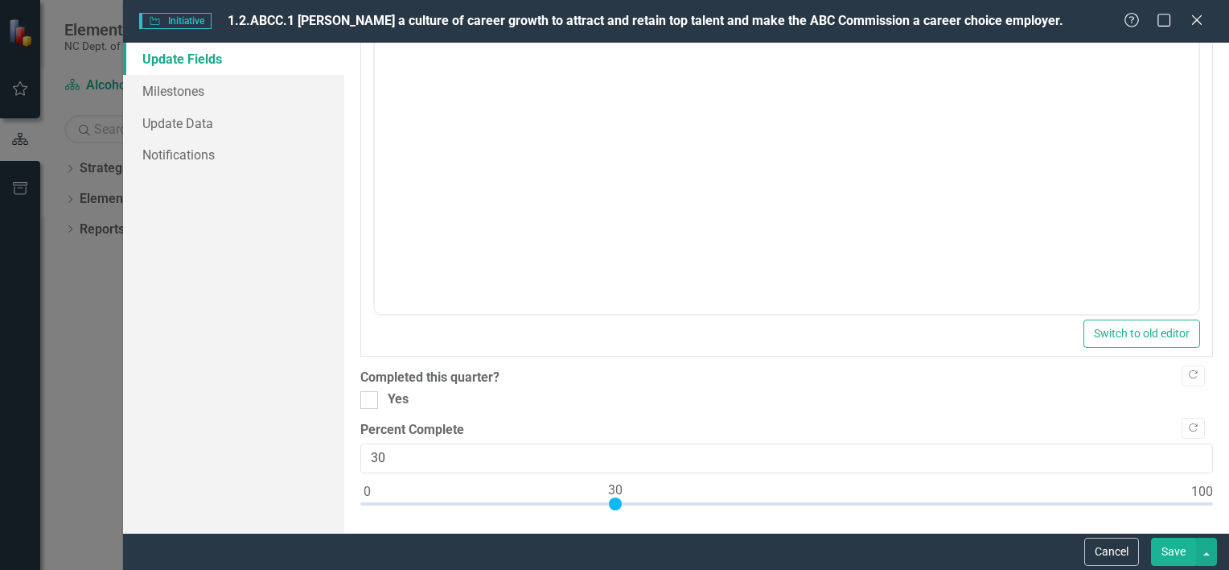
scroll to position [650, 0]
type input "56"
drag, startPoint x: 615, startPoint y: 492, endPoint x: 829, endPoint y: 495, distance: 214.0
click at [829, 495] on div at bounding box center [831, 497] width 13 height 13
click at [1179, 549] on button "Save" at bounding box center [1173, 551] width 45 height 28
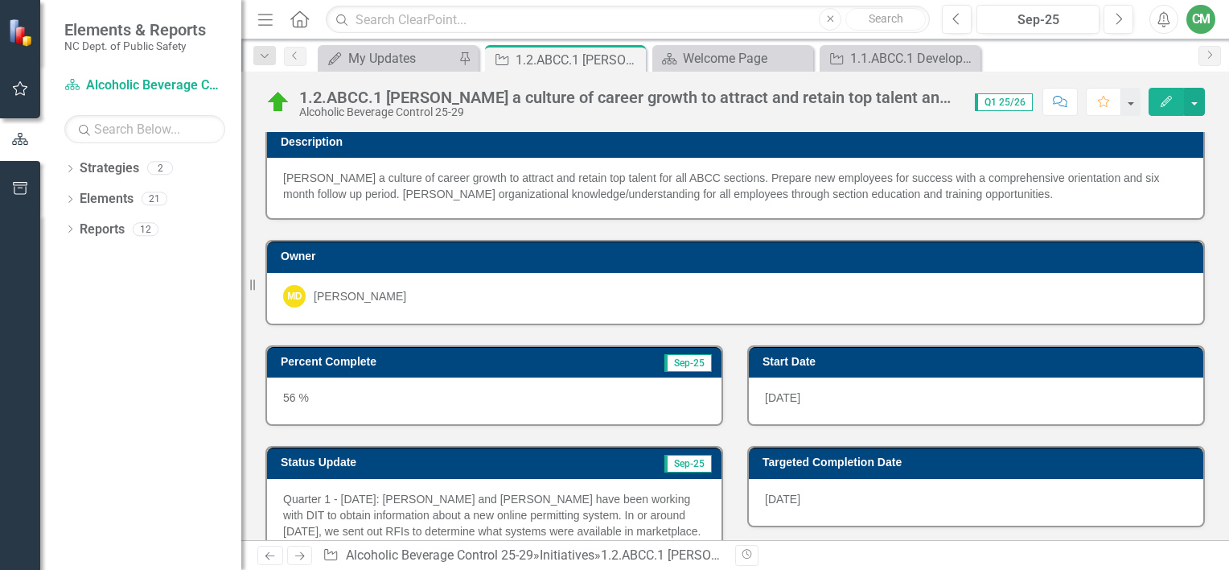
scroll to position [0, 0]
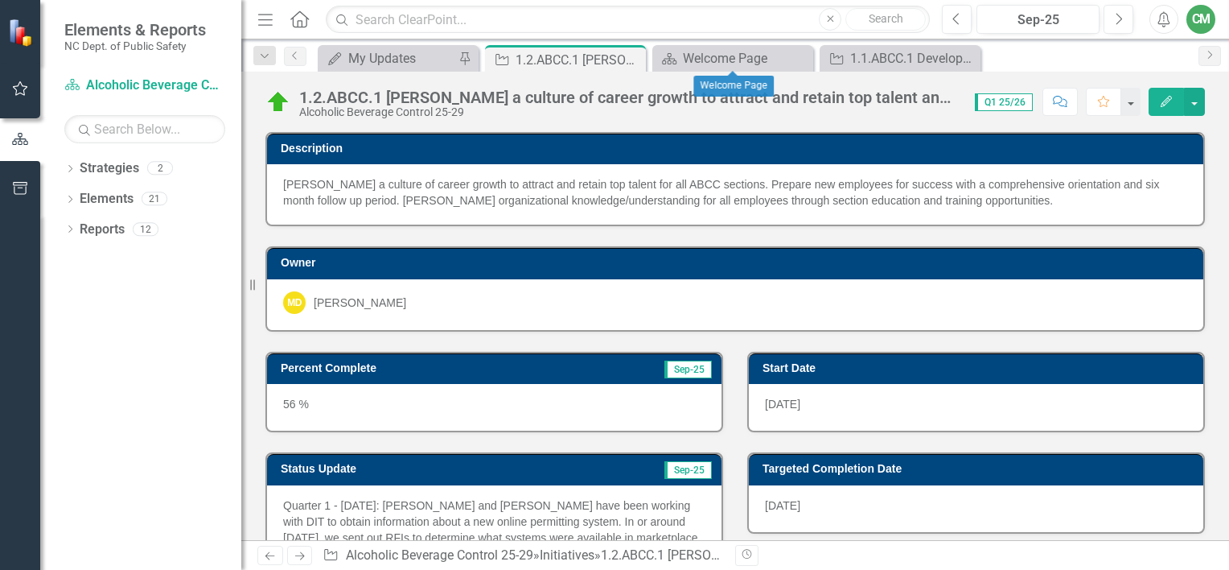
click at [0, 0] on icon at bounding box center [0, 0] width 0 height 0
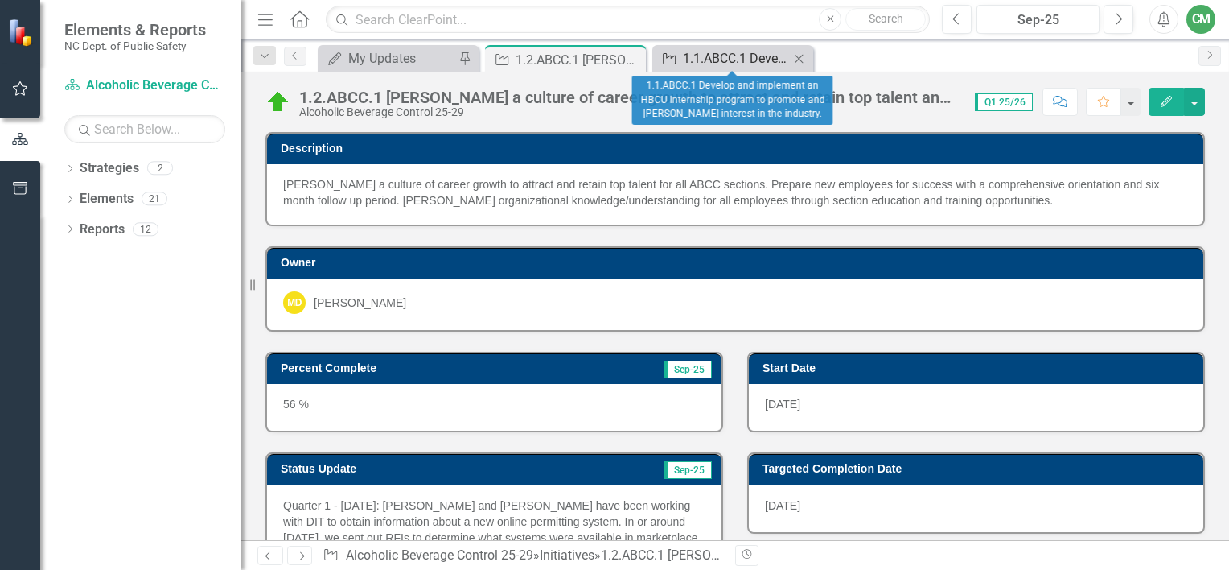
click at [722, 63] on div "1.1.ABCC.1 Develop and implement an HBCU internship program to promote and [PER…" at bounding box center [736, 58] width 106 height 20
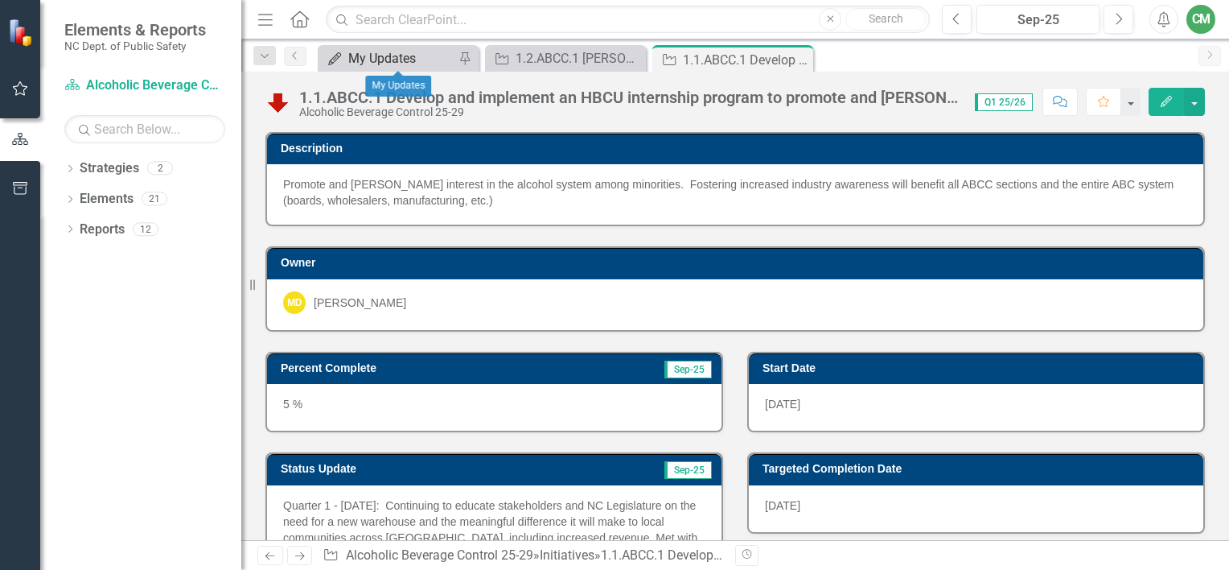
click at [388, 59] on div "My Updates" at bounding box center [401, 58] width 106 height 20
